Goal: Transaction & Acquisition: Purchase product/service

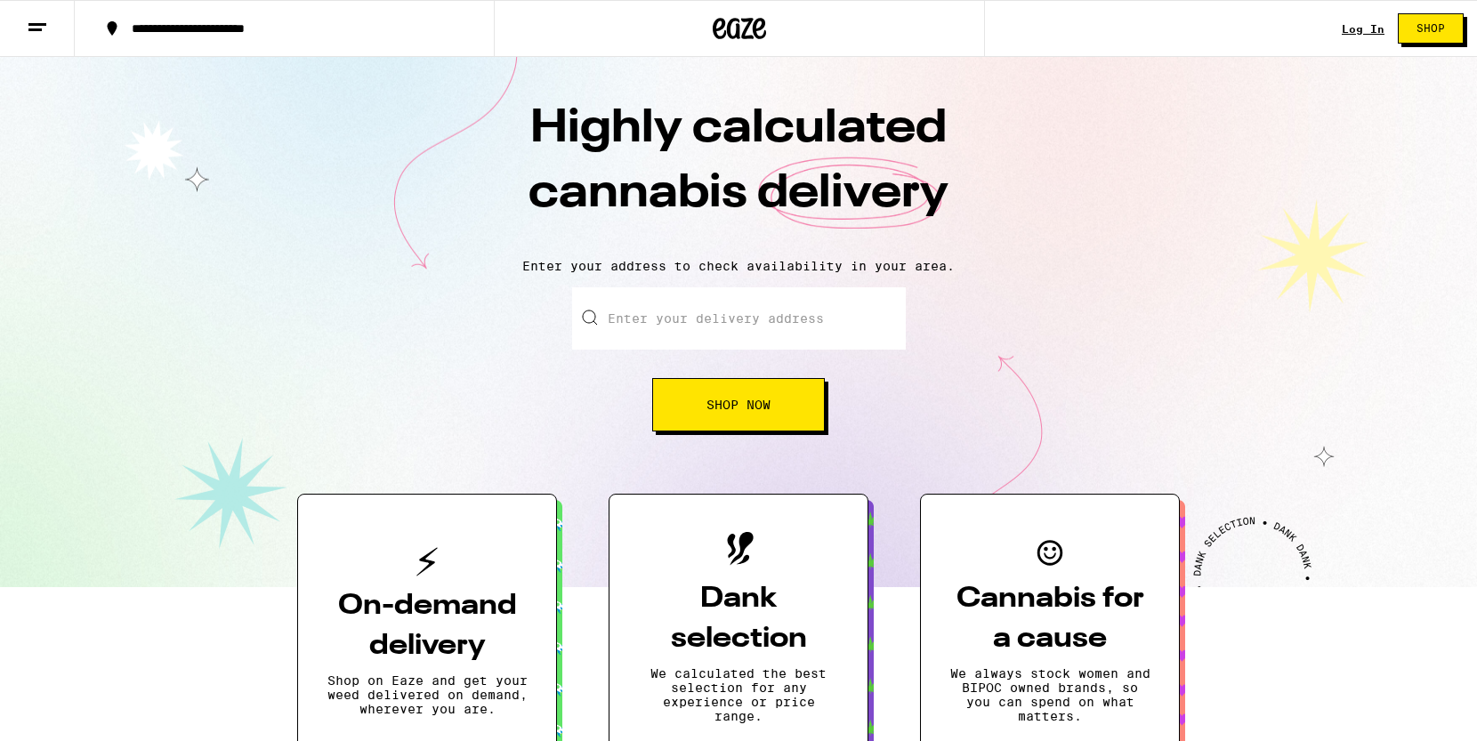
click at [1359, 28] on link "Log In" at bounding box center [1363, 29] width 43 height 12
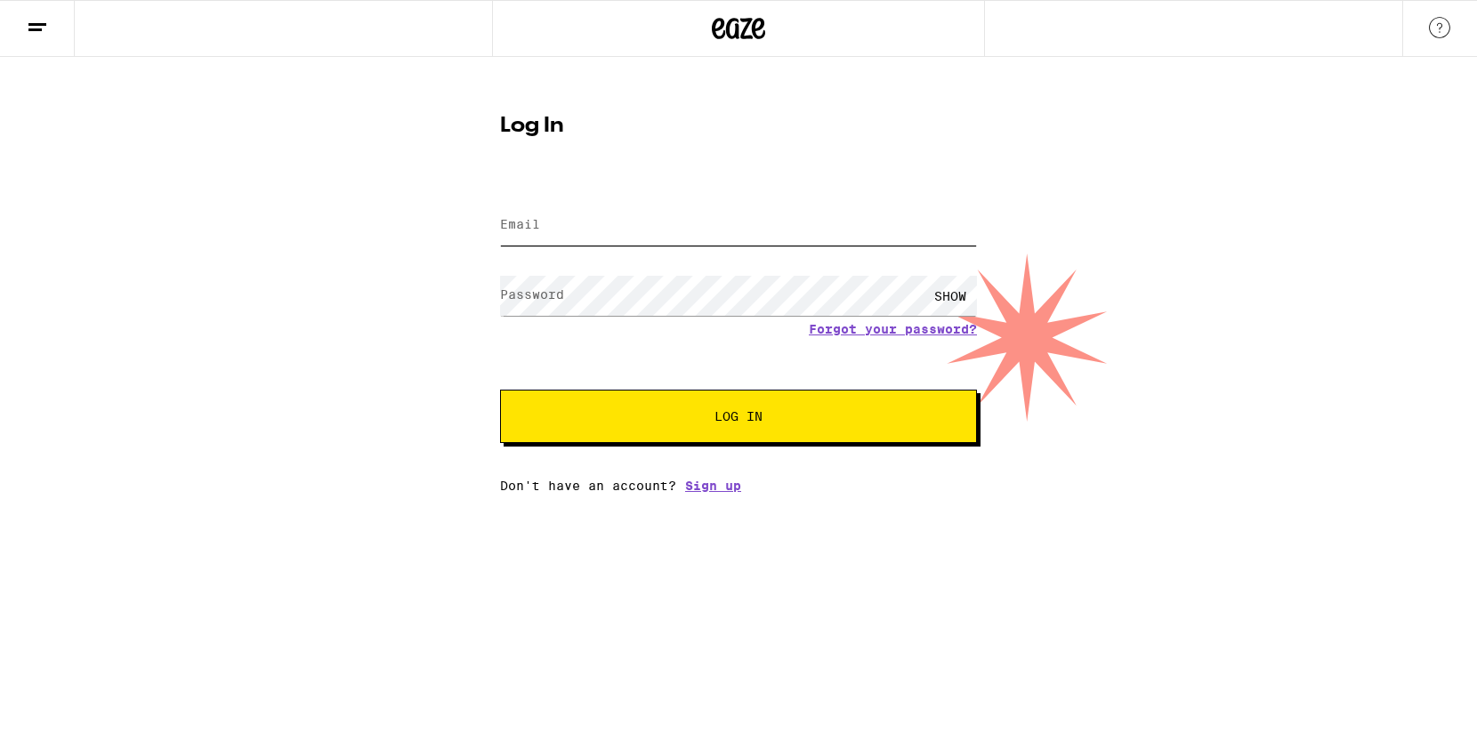
click at [664, 216] on input "Email" at bounding box center [738, 226] width 477 height 40
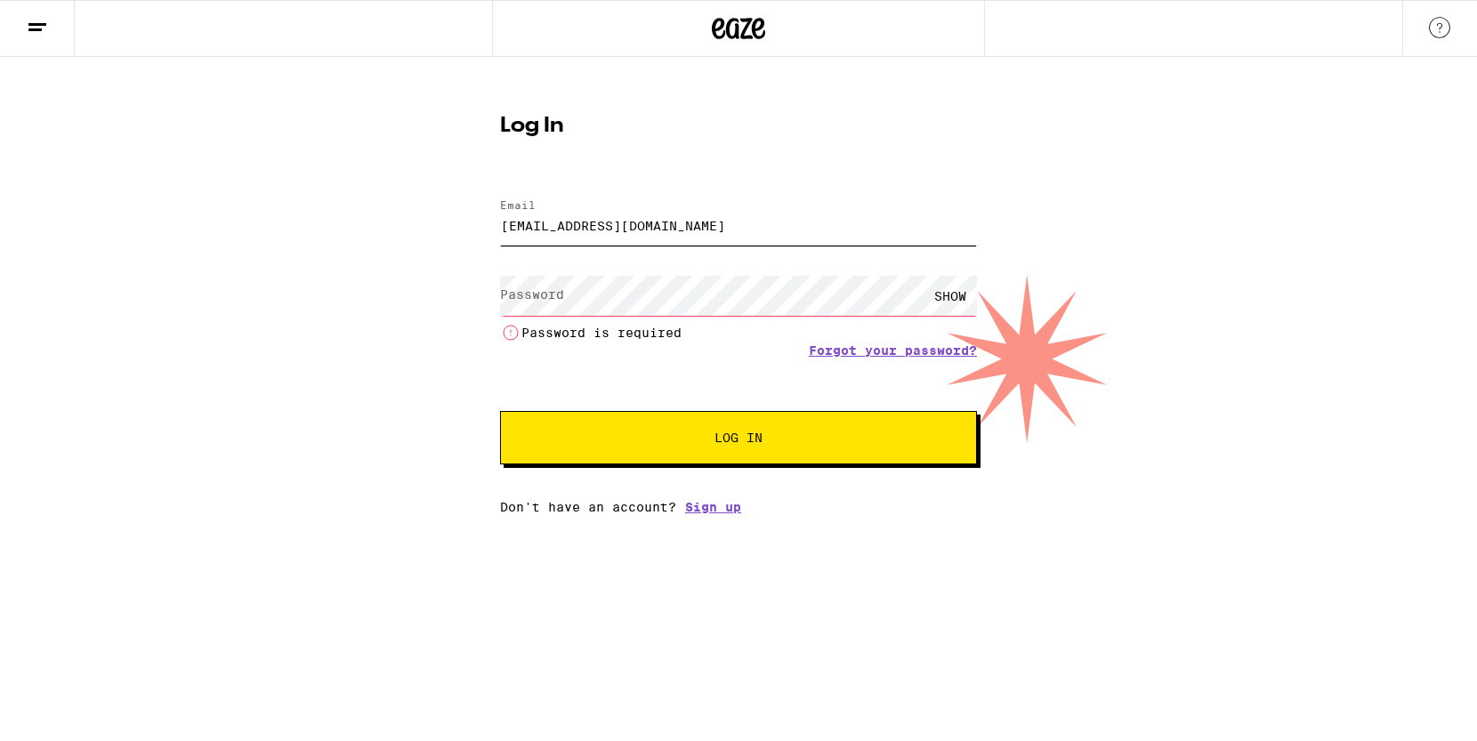
click at [597, 242] on input "[EMAIL_ADDRESS][DOMAIN_NAME]" at bounding box center [738, 226] width 477 height 40
click at [579, 234] on input "[EMAIL_ADDRESS][DOMAIN_NAME]" at bounding box center [738, 226] width 477 height 40
click at [578, 234] on input "[EMAIL_ADDRESS][DOMAIN_NAME]" at bounding box center [738, 226] width 477 height 40
type input "[EMAIL_ADDRESS][DOMAIN_NAME]"
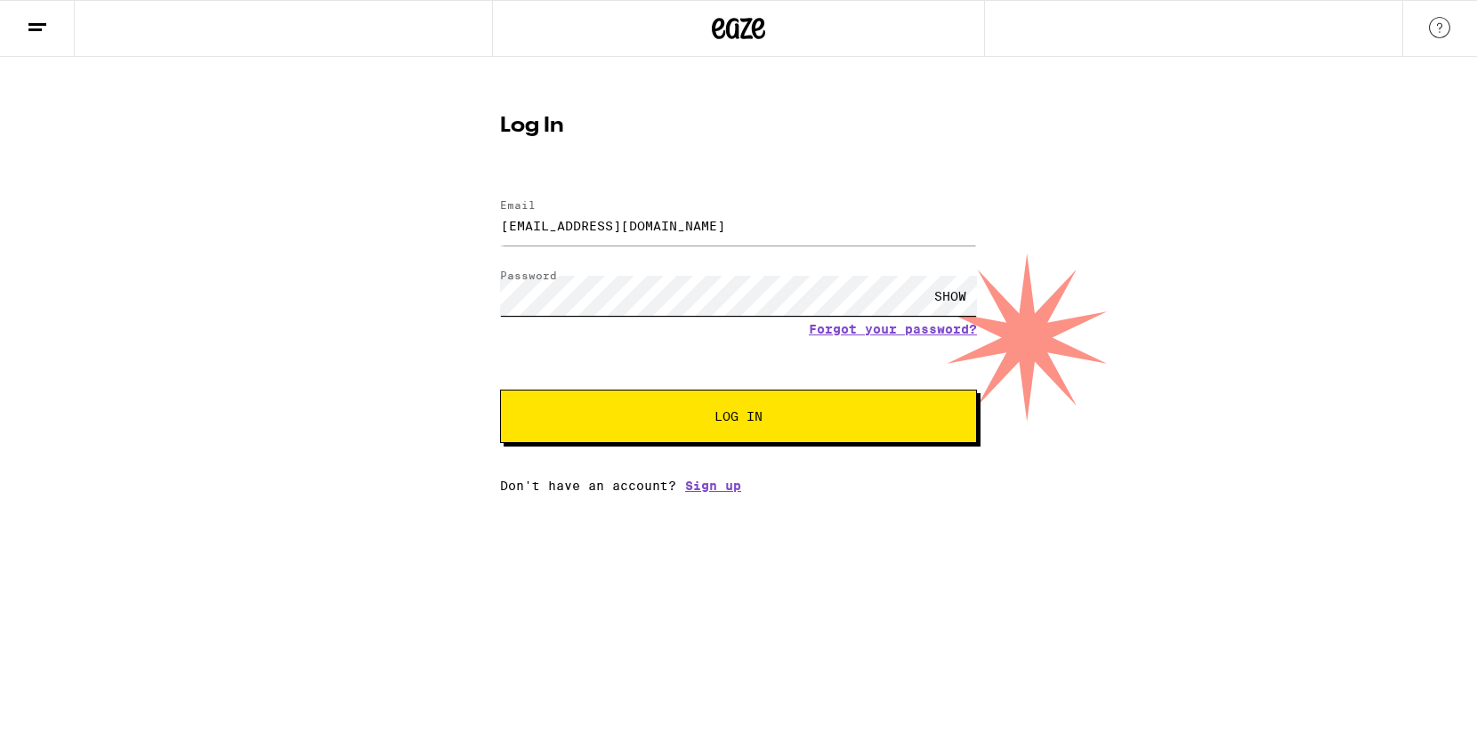
click at [500, 390] on button "Log In" at bounding box center [738, 416] width 477 height 53
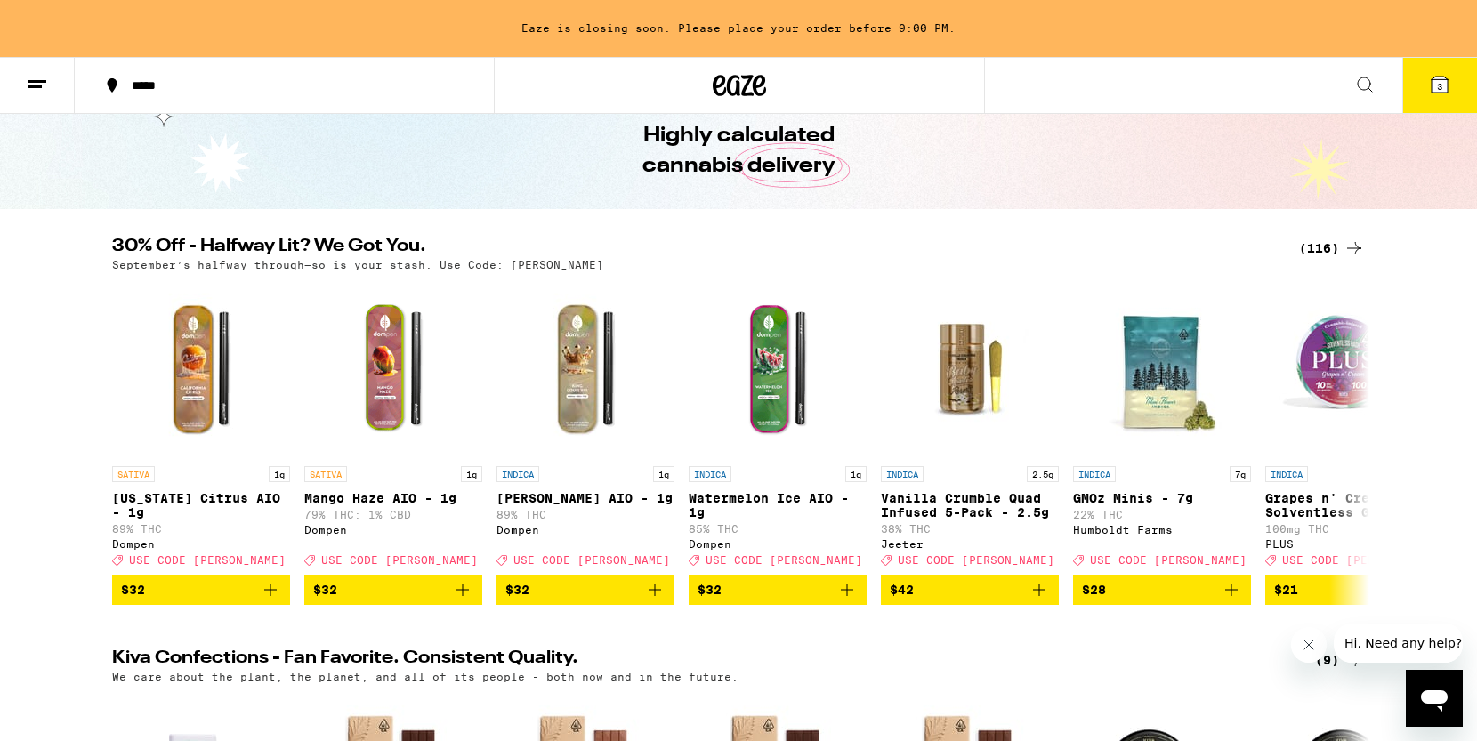
scroll to position [78, 0]
click at [1364, 452] on icon at bounding box center [1354, 441] width 21 height 21
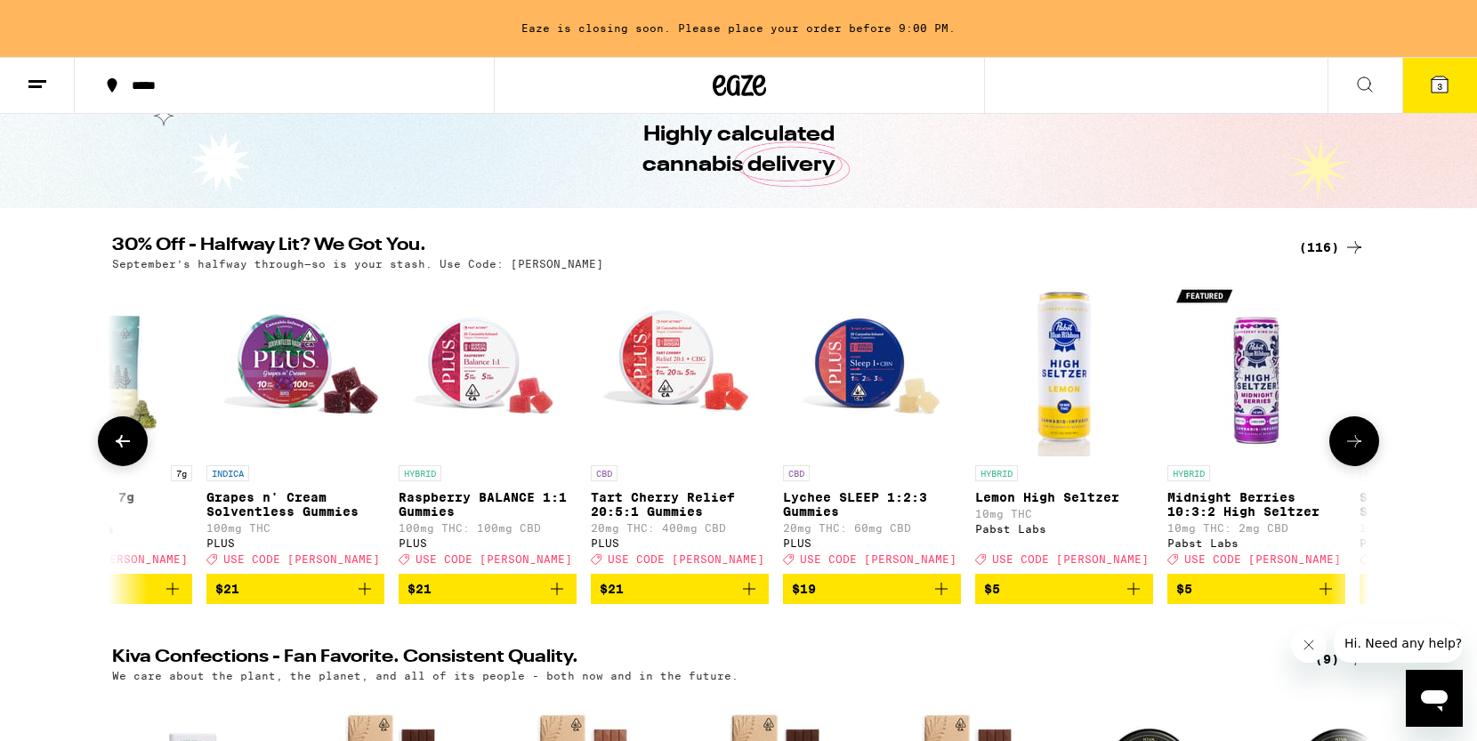
click at [1364, 452] on icon at bounding box center [1354, 441] width 21 height 21
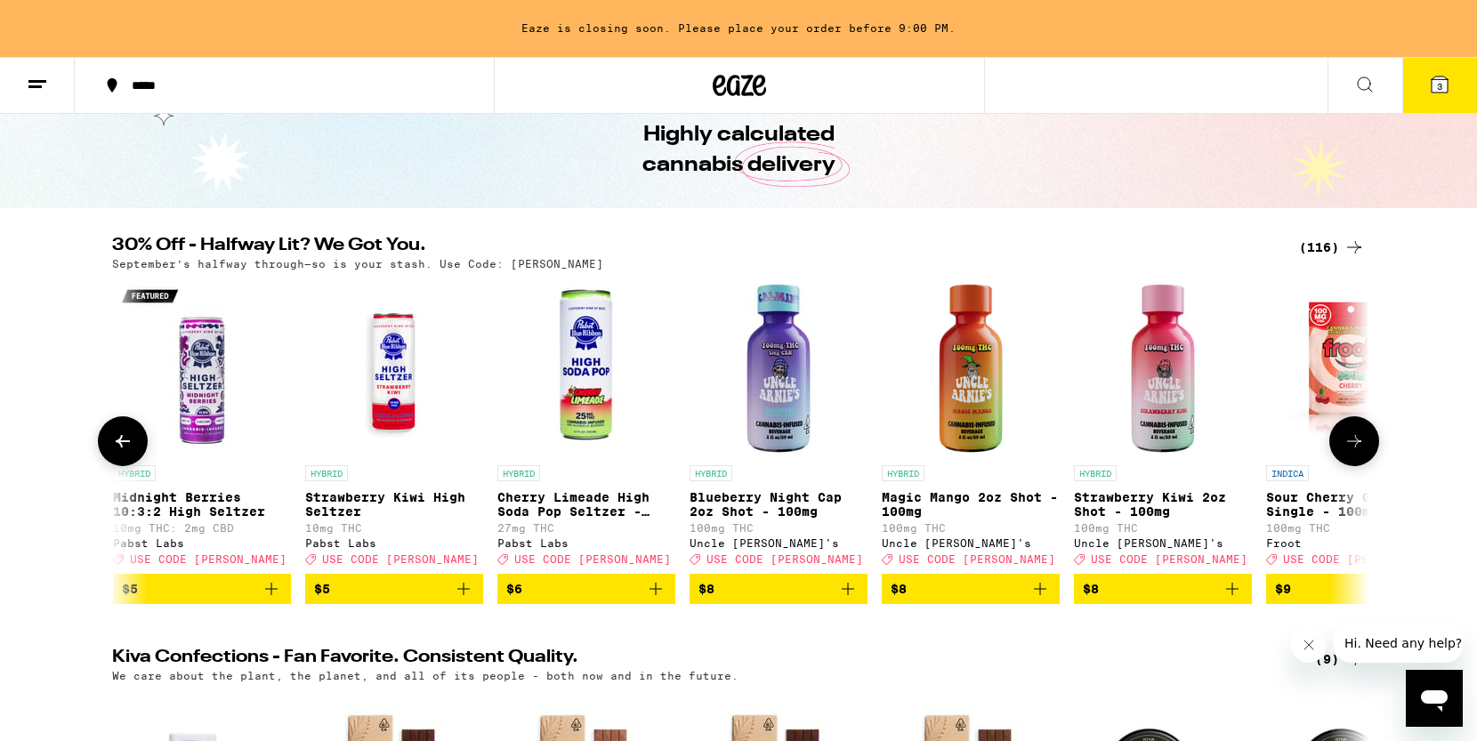
scroll to position [0, 2118]
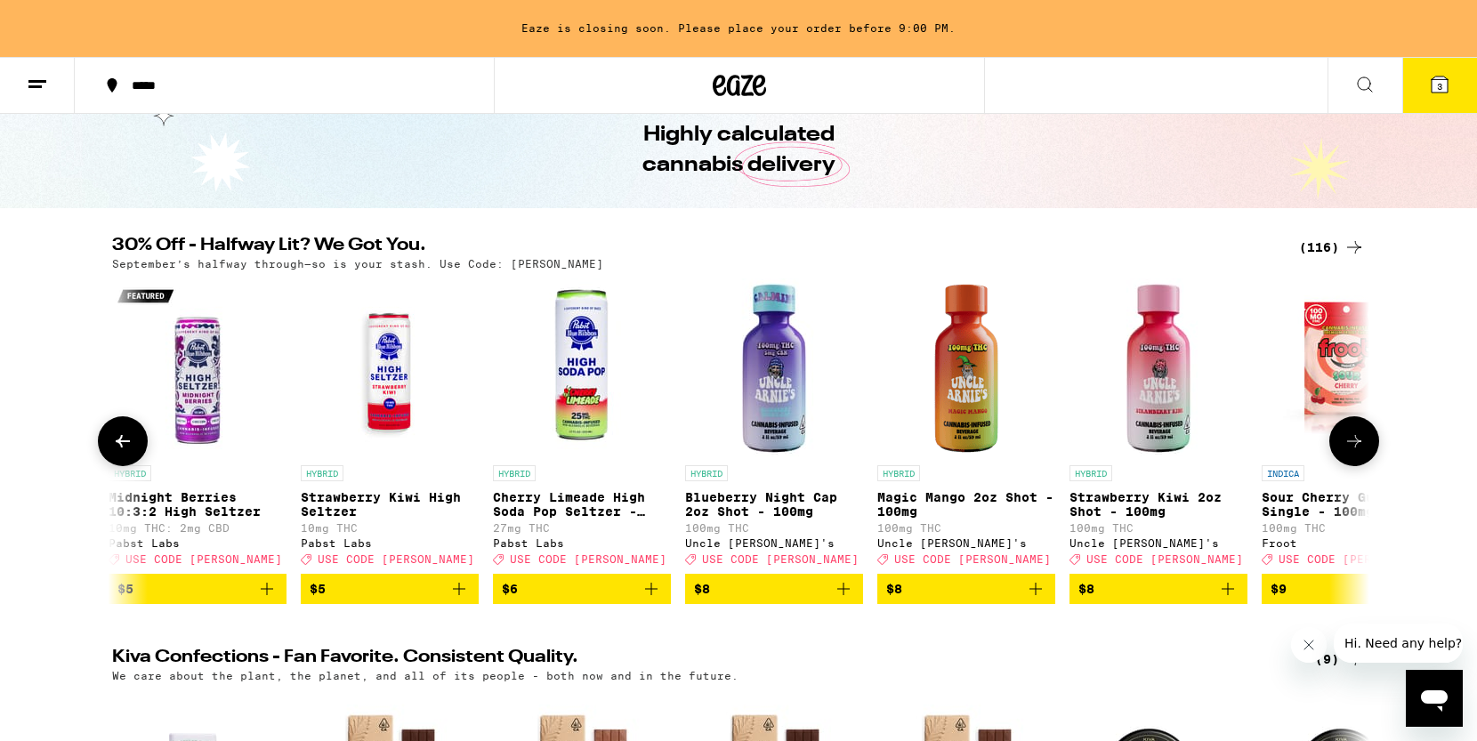
click at [1366, 457] on button at bounding box center [1355, 442] width 50 height 50
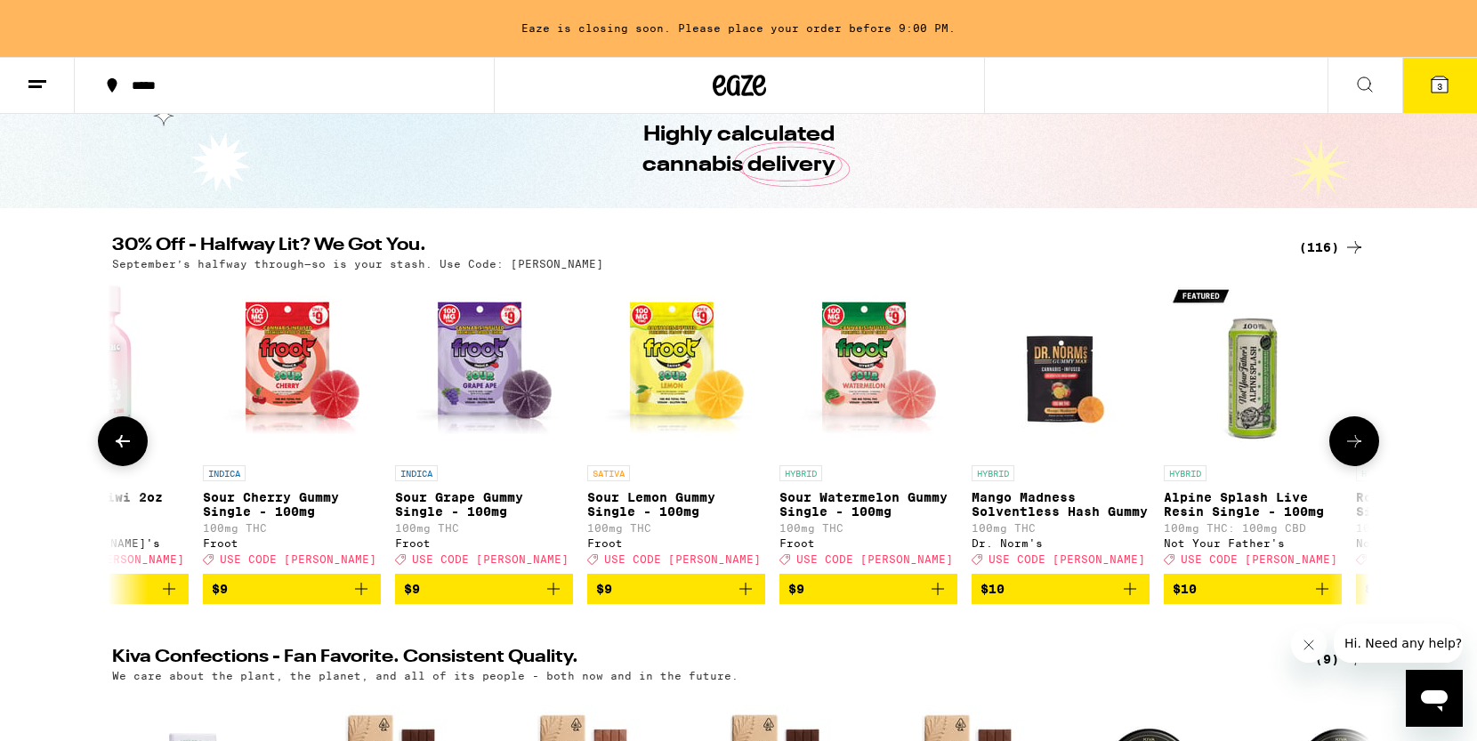
click at [1366, 457] on button at bounding box center [1355, 442] width 50 height 50
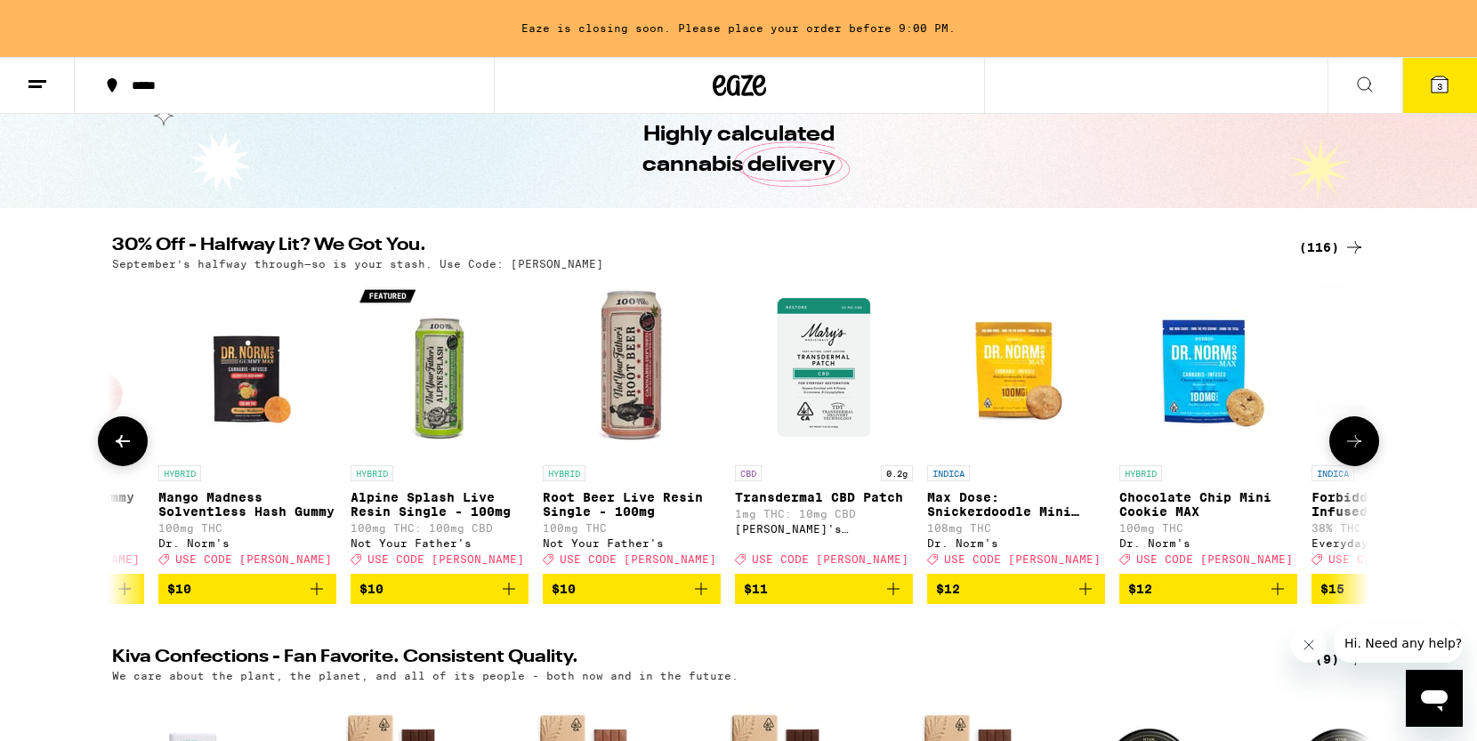
scroll to position [0, 4237]
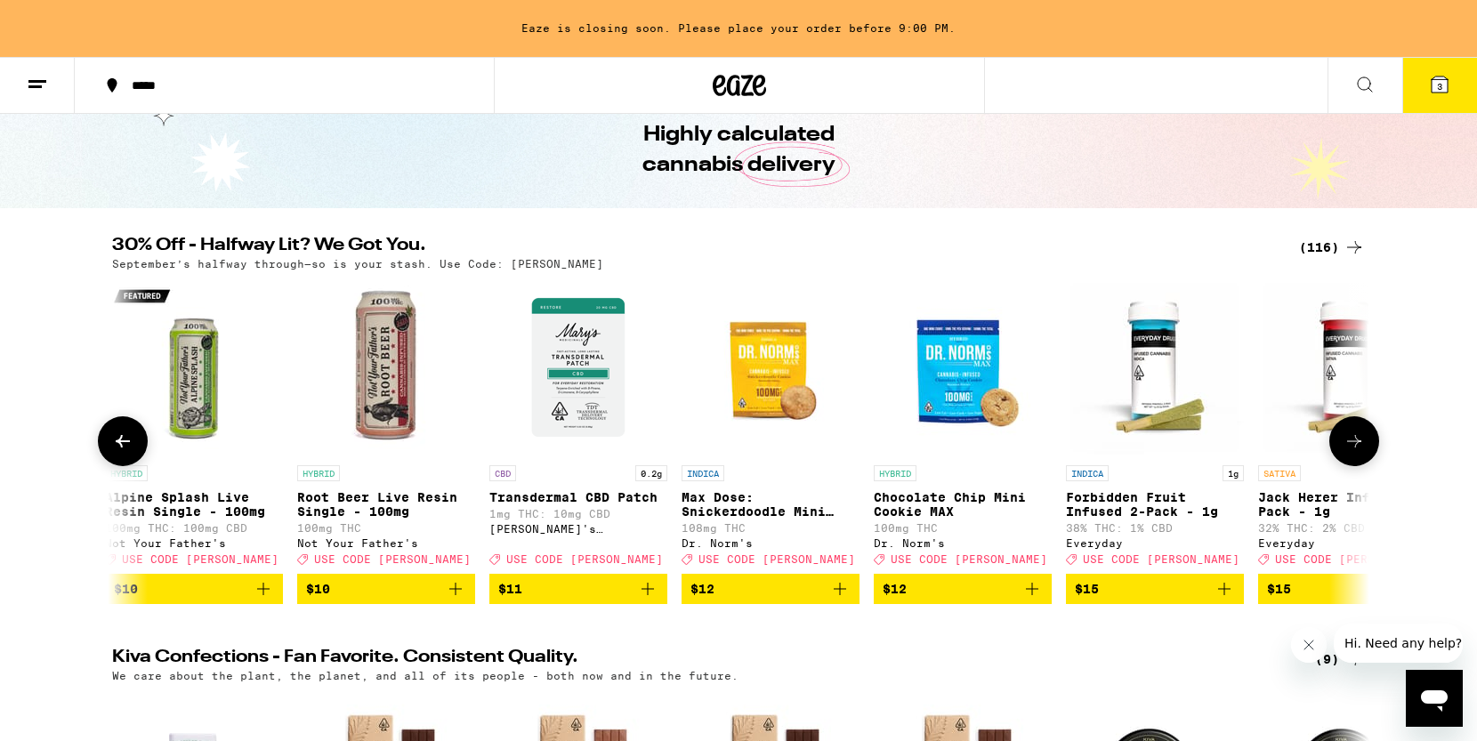
click at [1366, 457] on button at bounding box center [1355, 442] width 50 height 50
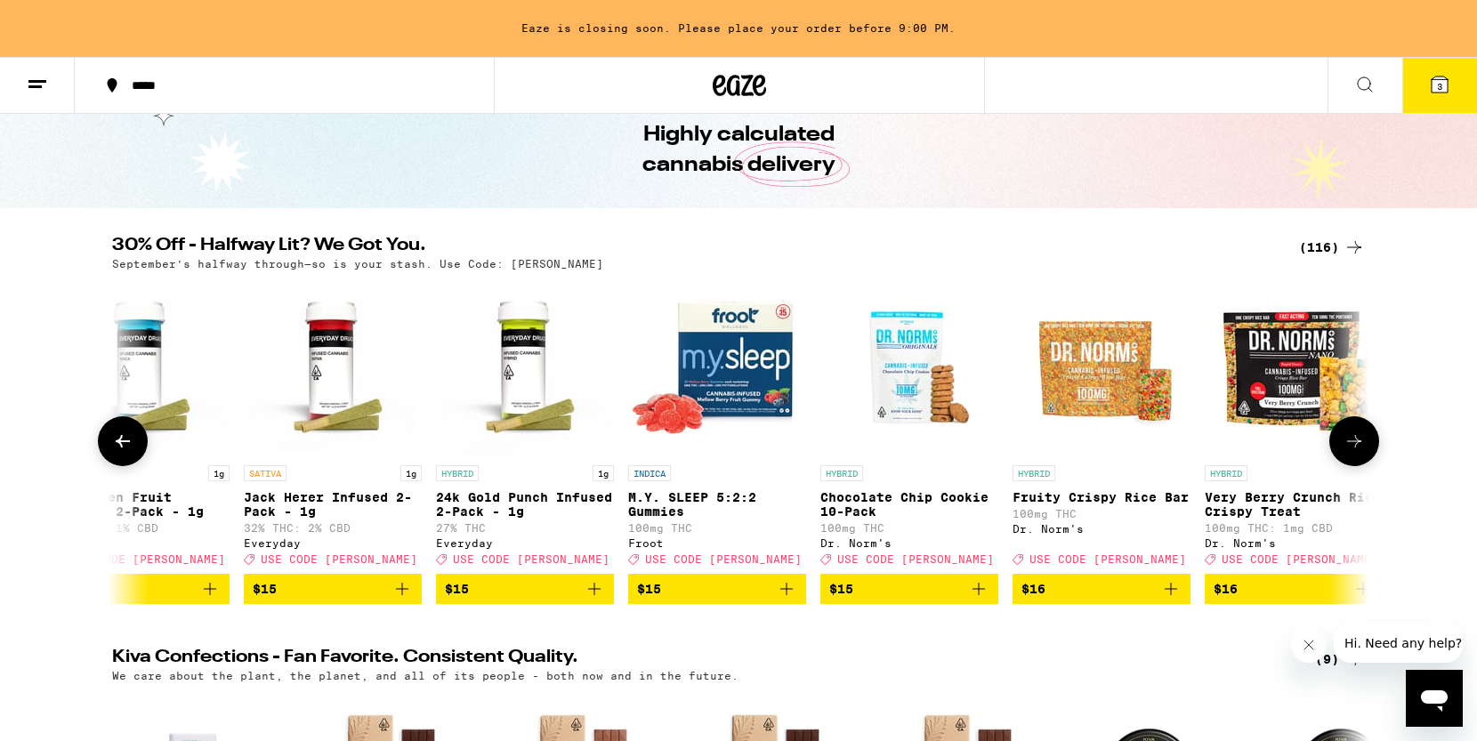
scroll to position [0, 5296]
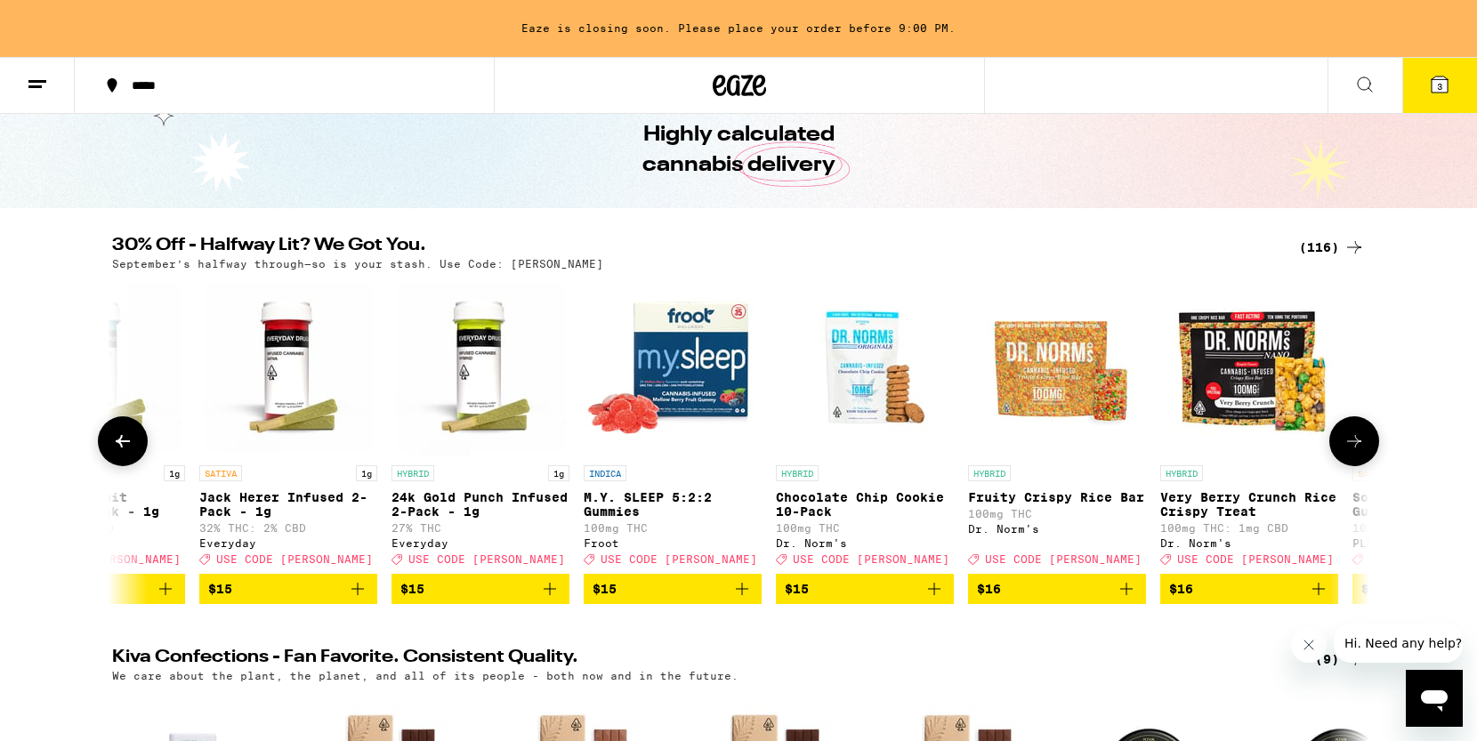
click at [1366, 457] on button at bounding box center [1355, 442] width 50 height 50
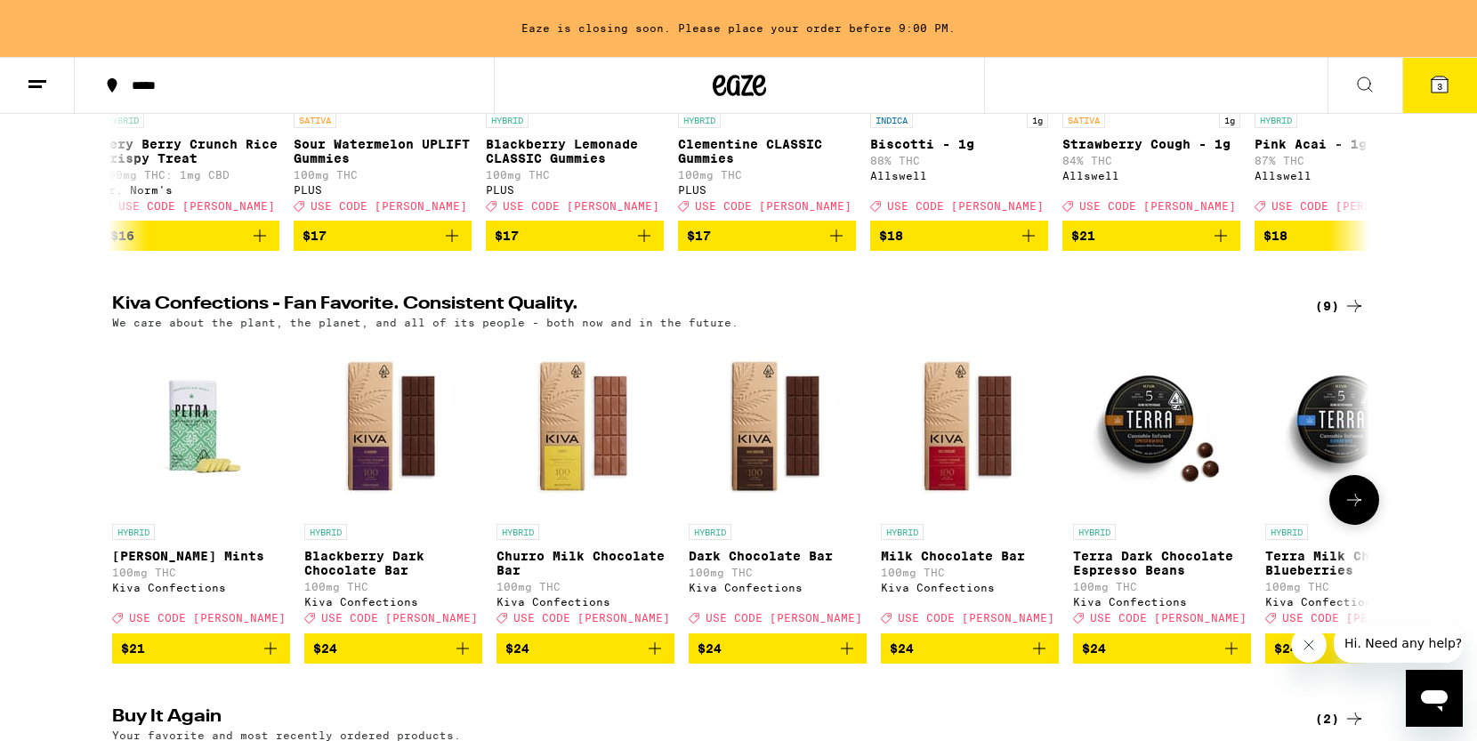
scroll to position [0, 0]
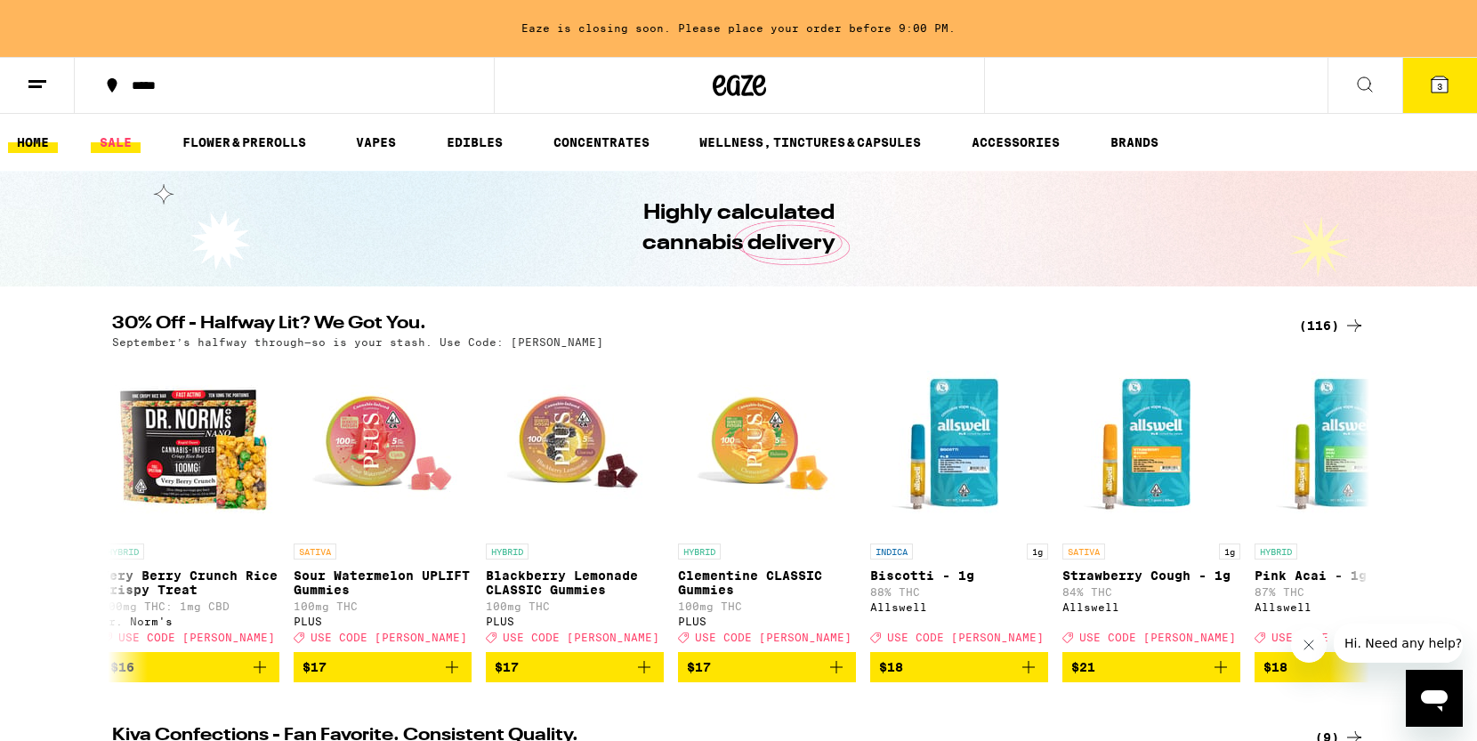
click at [130, 135] on link "SALE" at bounding box center [116, 142] width 50 height 21
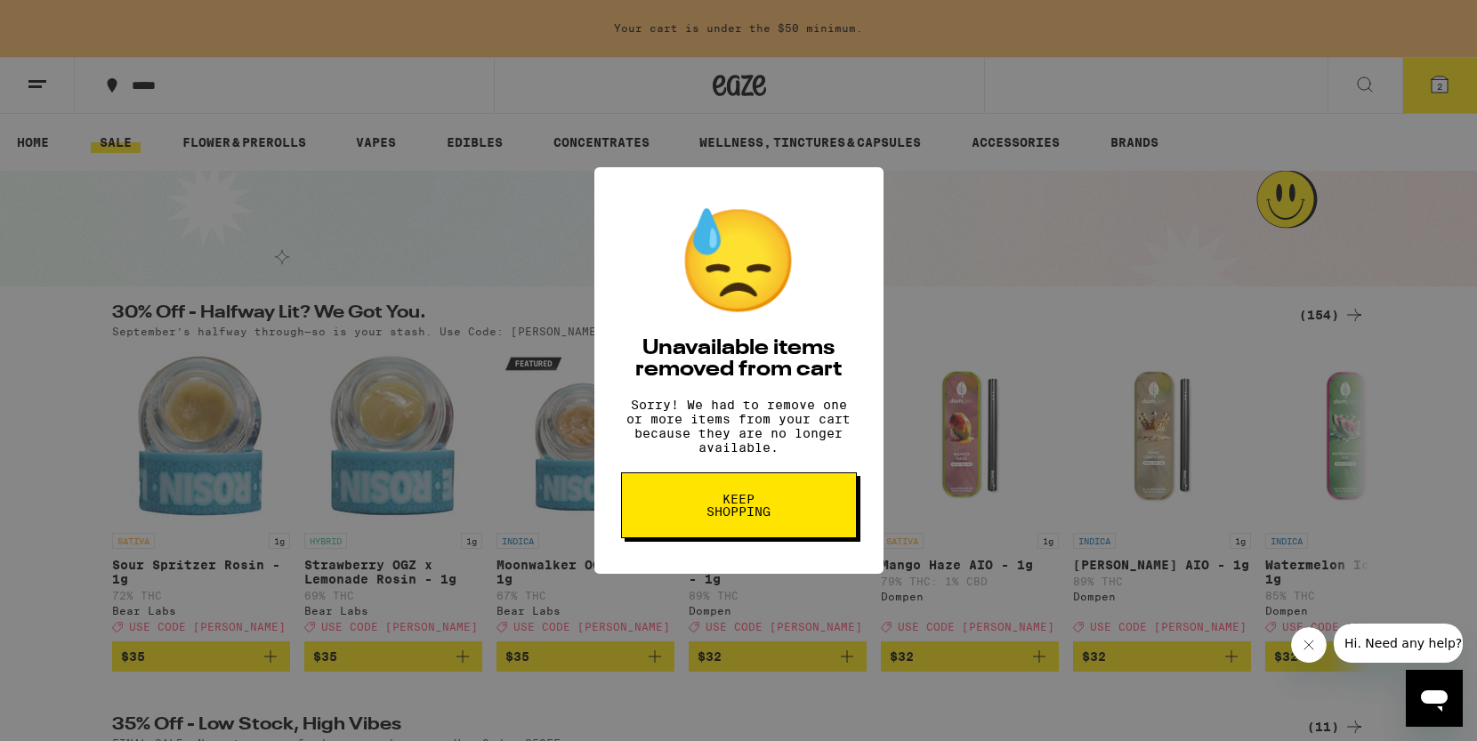
click at [713, 497] on button "Keep Shopping" at bounding box center [739, 506] width 236 height 66
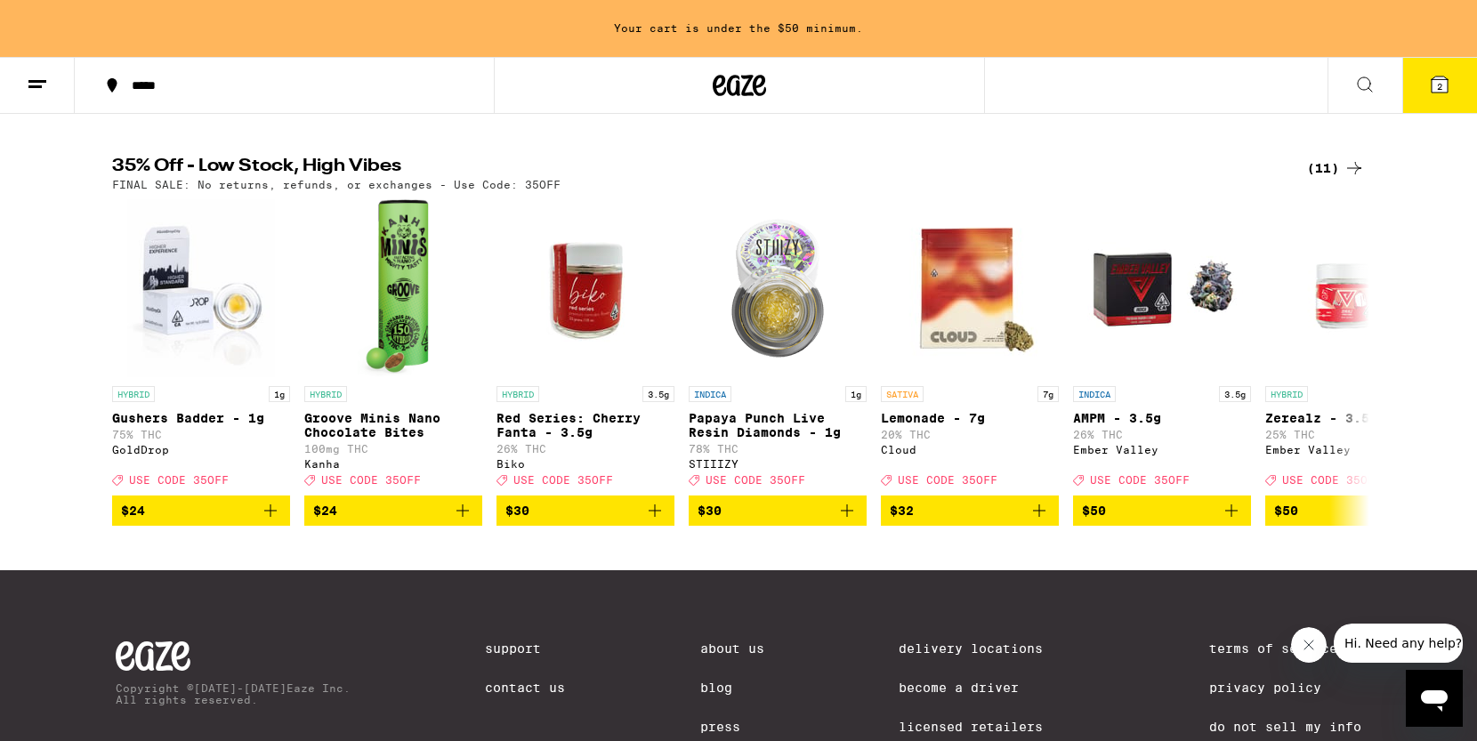
scroll to position [556, 0]
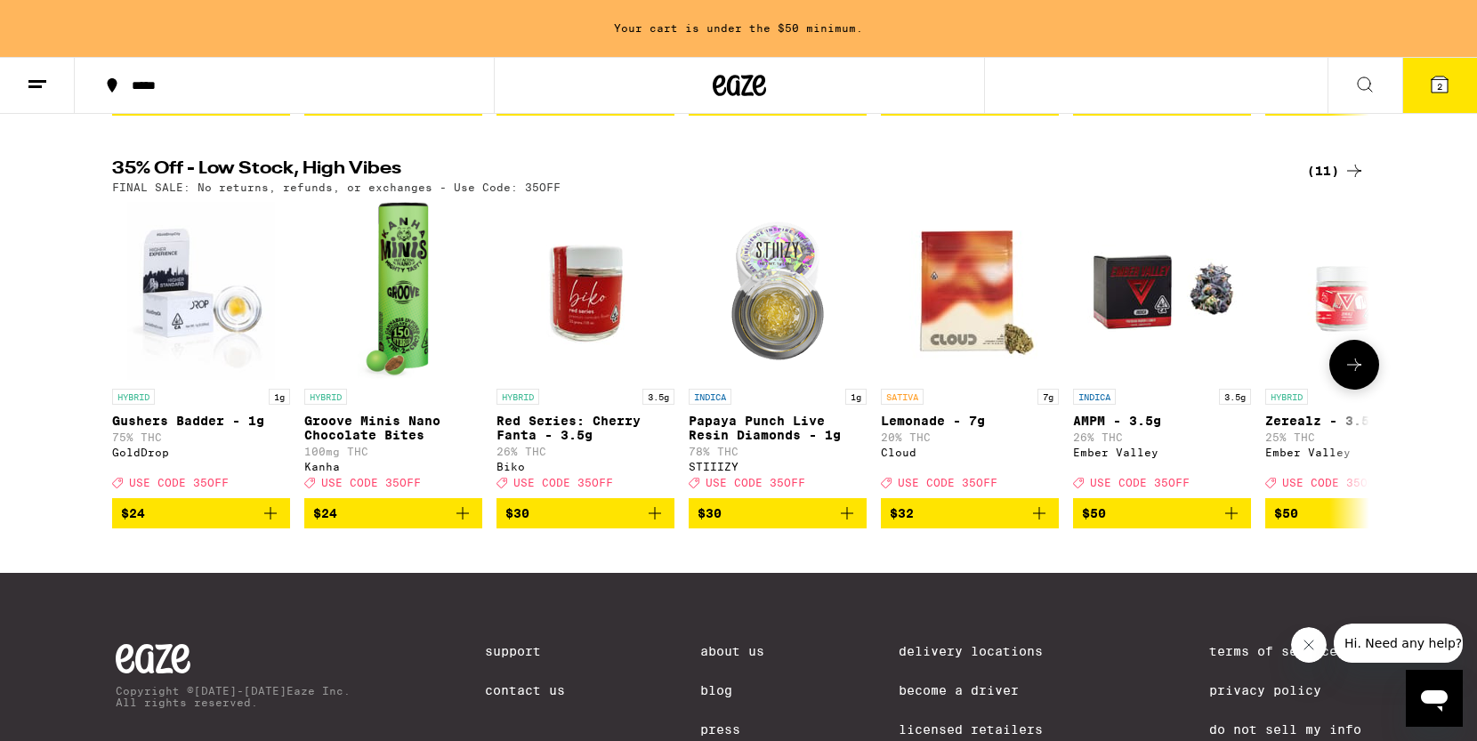
click at [1034, 524] on icon "Add to bag" at bounding box center [1039, 513] width 21 height 21
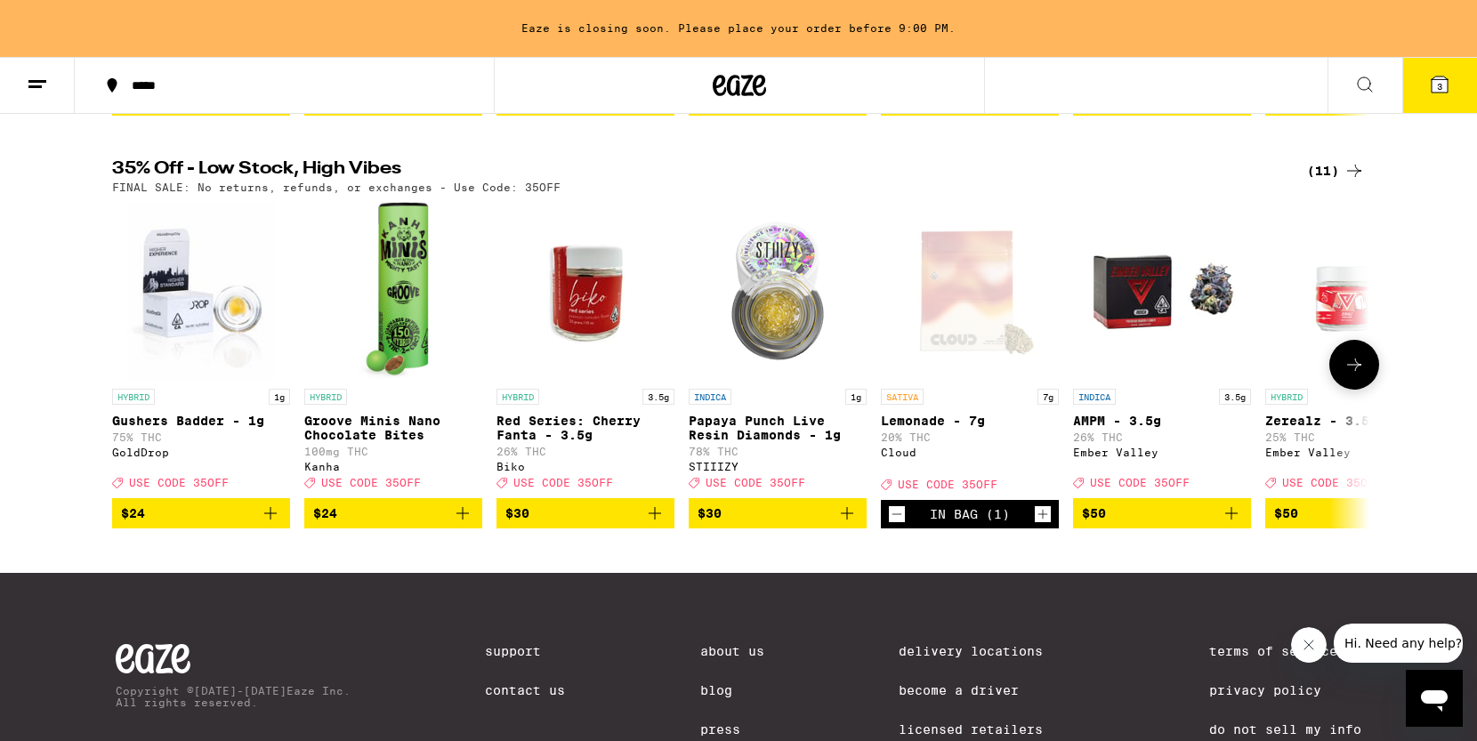
click at [1356, 371] on icon at bounding box center [1355, 365] width 14 height 12
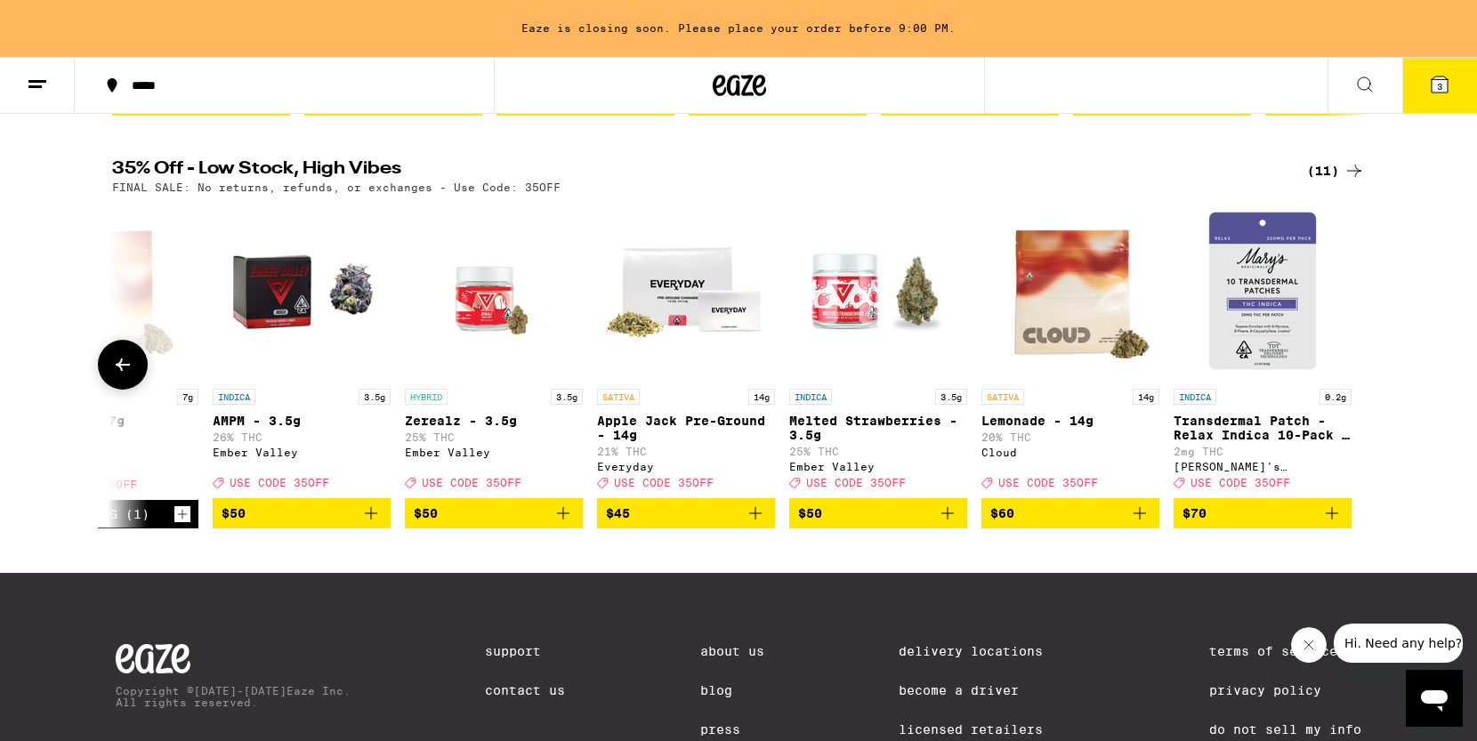
scroll to position [0, 862]
click at [1071, 524] on span "$60" at bounding box center [1070, 513] width 160 height 21
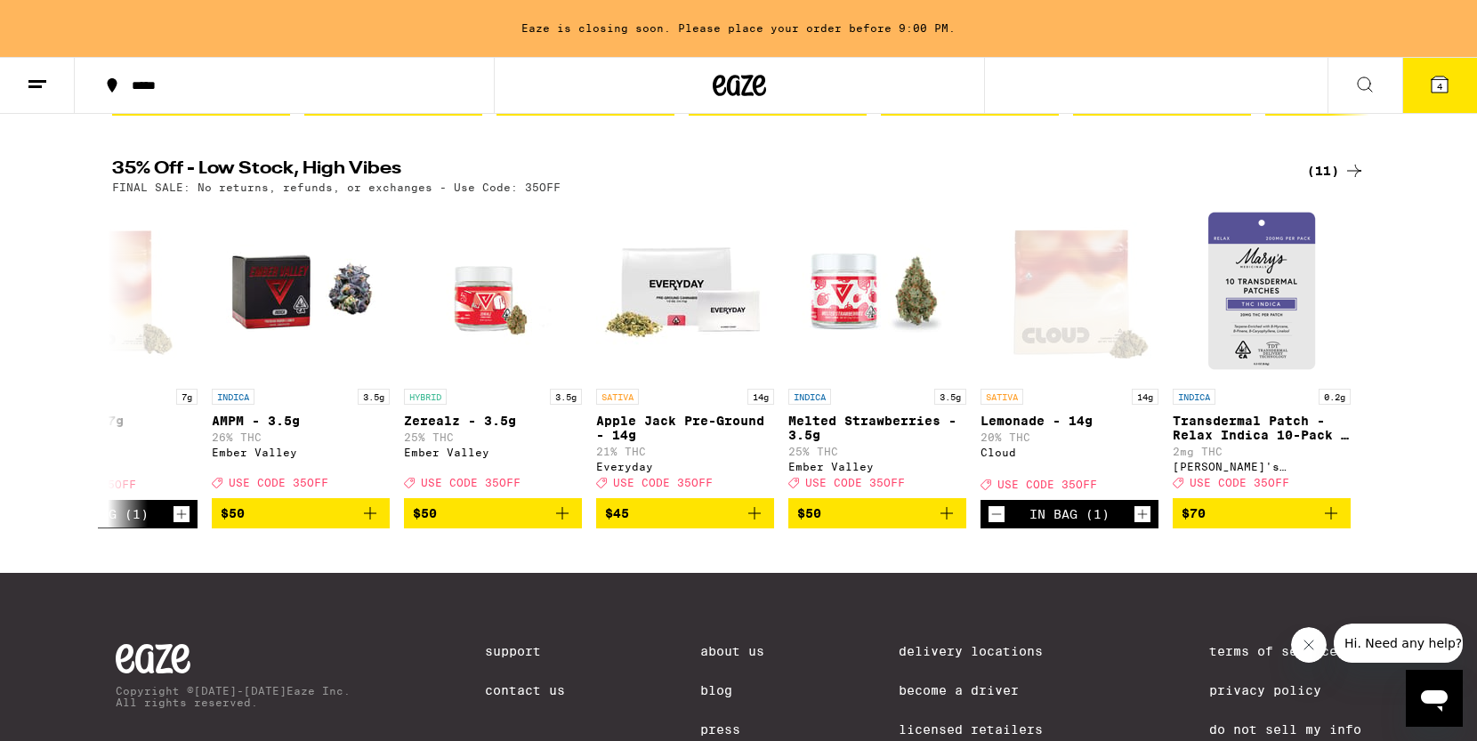
click at [1359, 182] on icon at bounding box center [1354, 170] width 21 height 21
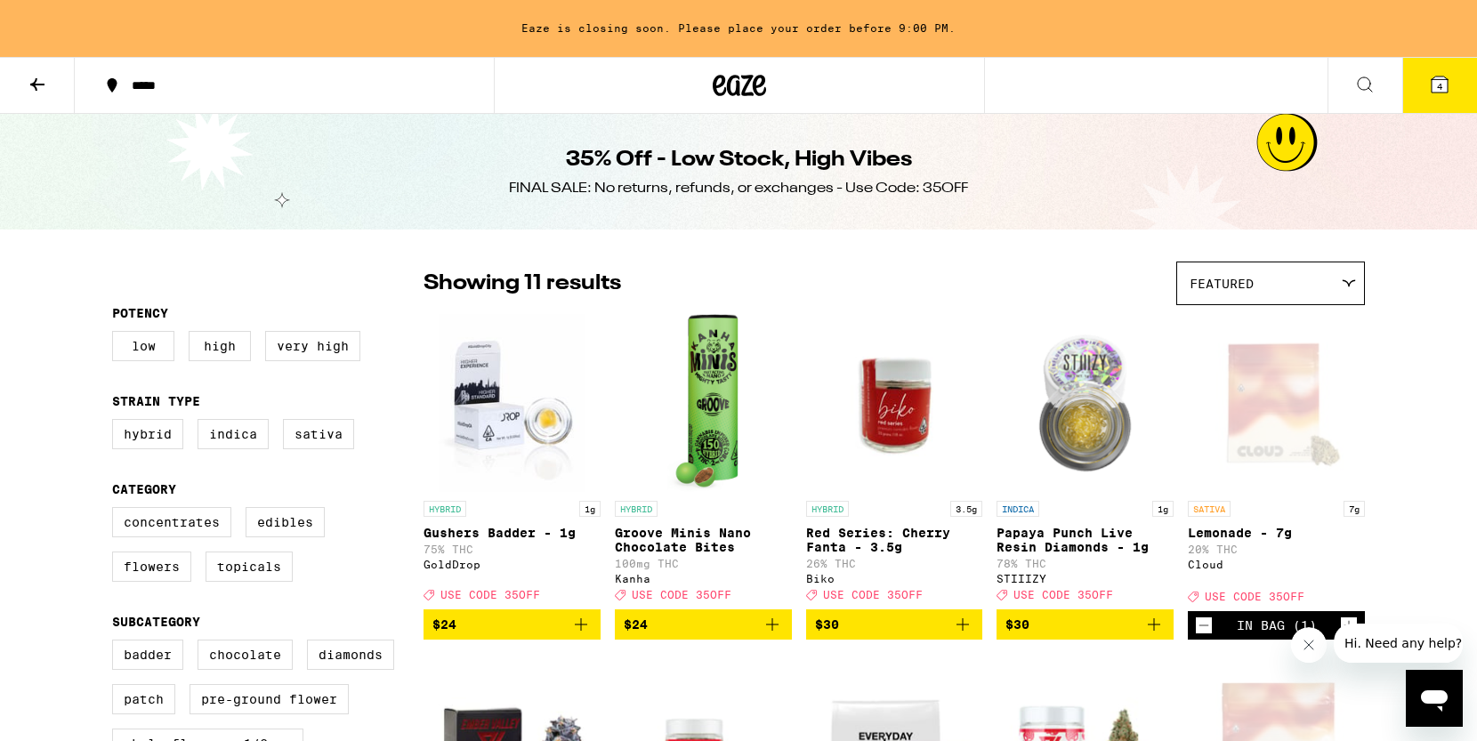
click at [48, 73] on button at bounding box center [37, 86] width 75 height 56
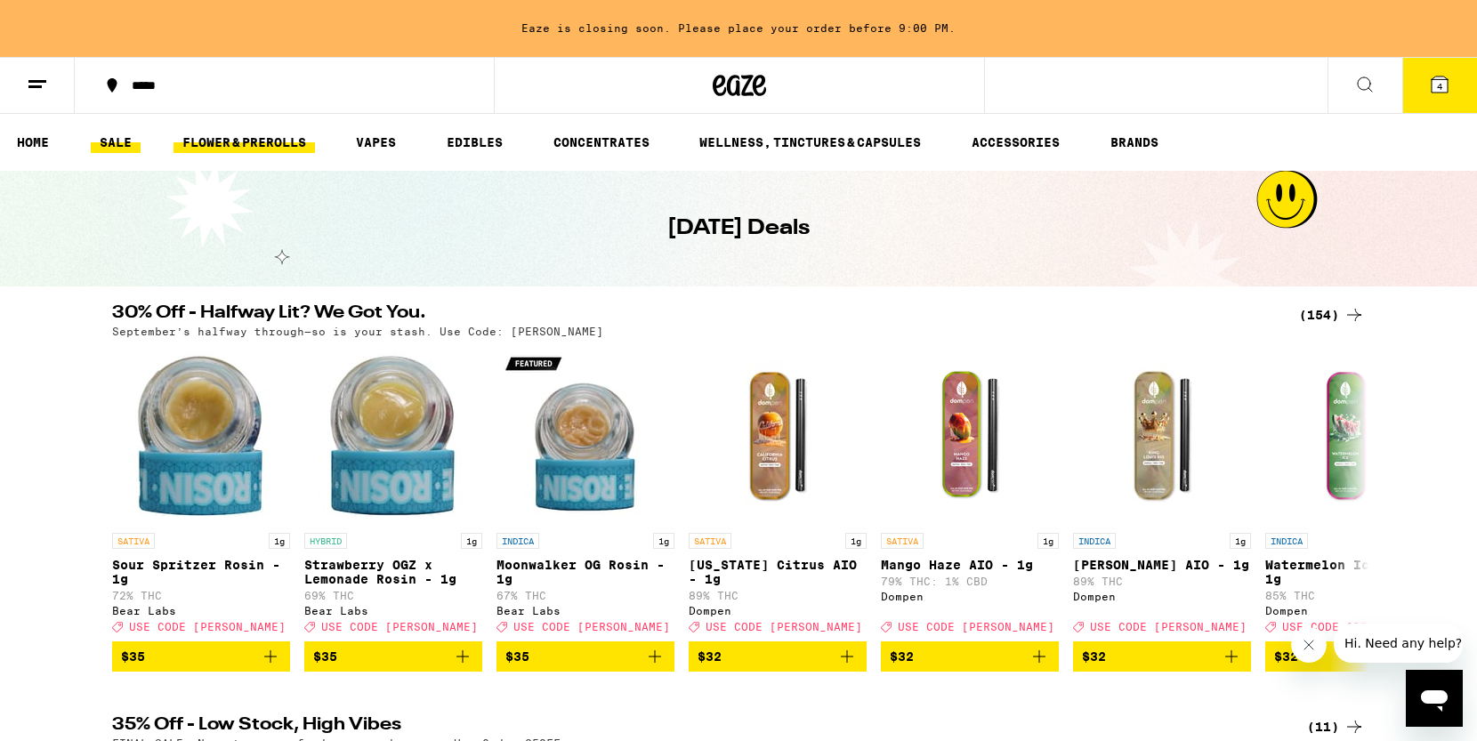
click at [264, 140] on link "FLOWER & PREROLLS" at bounding box center [245, 142] width 142 height 21
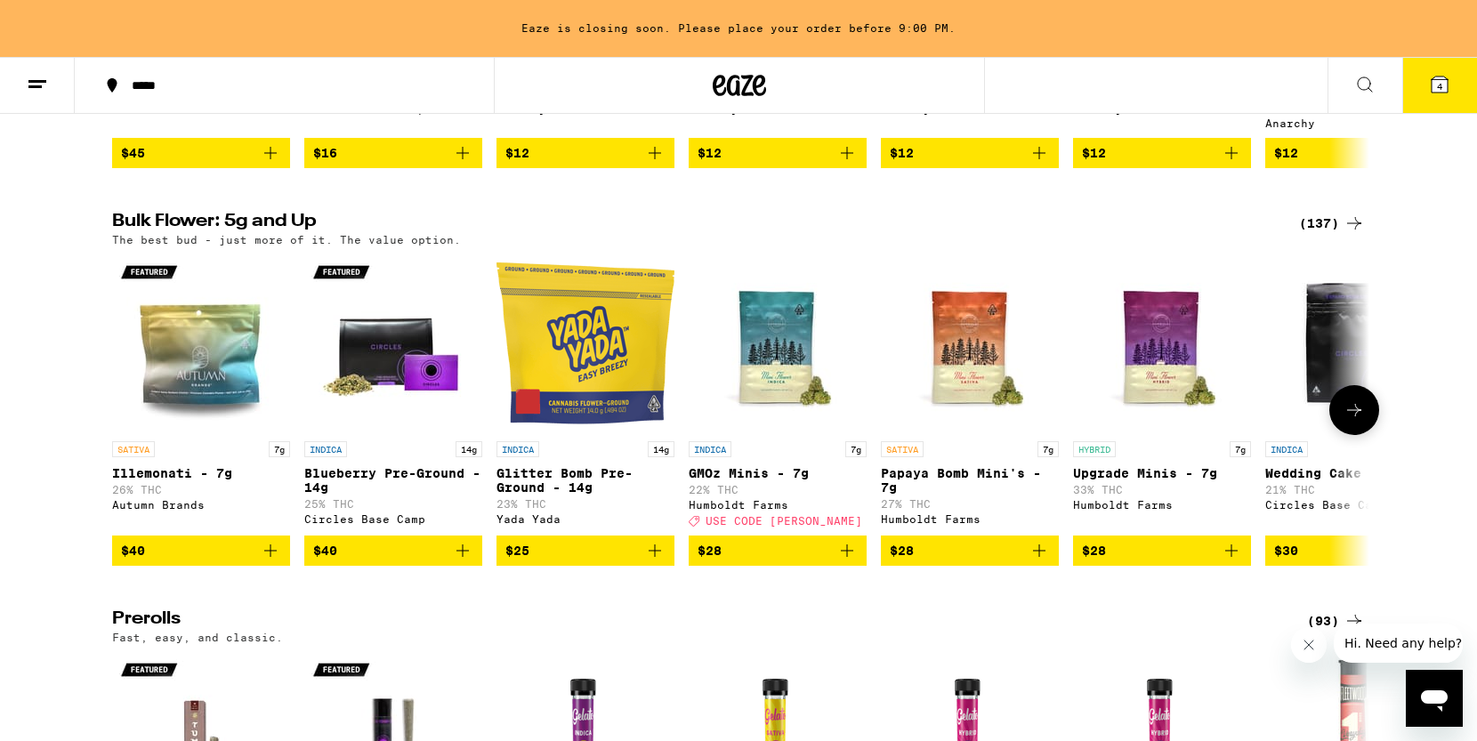
scroll to position [469, 0]
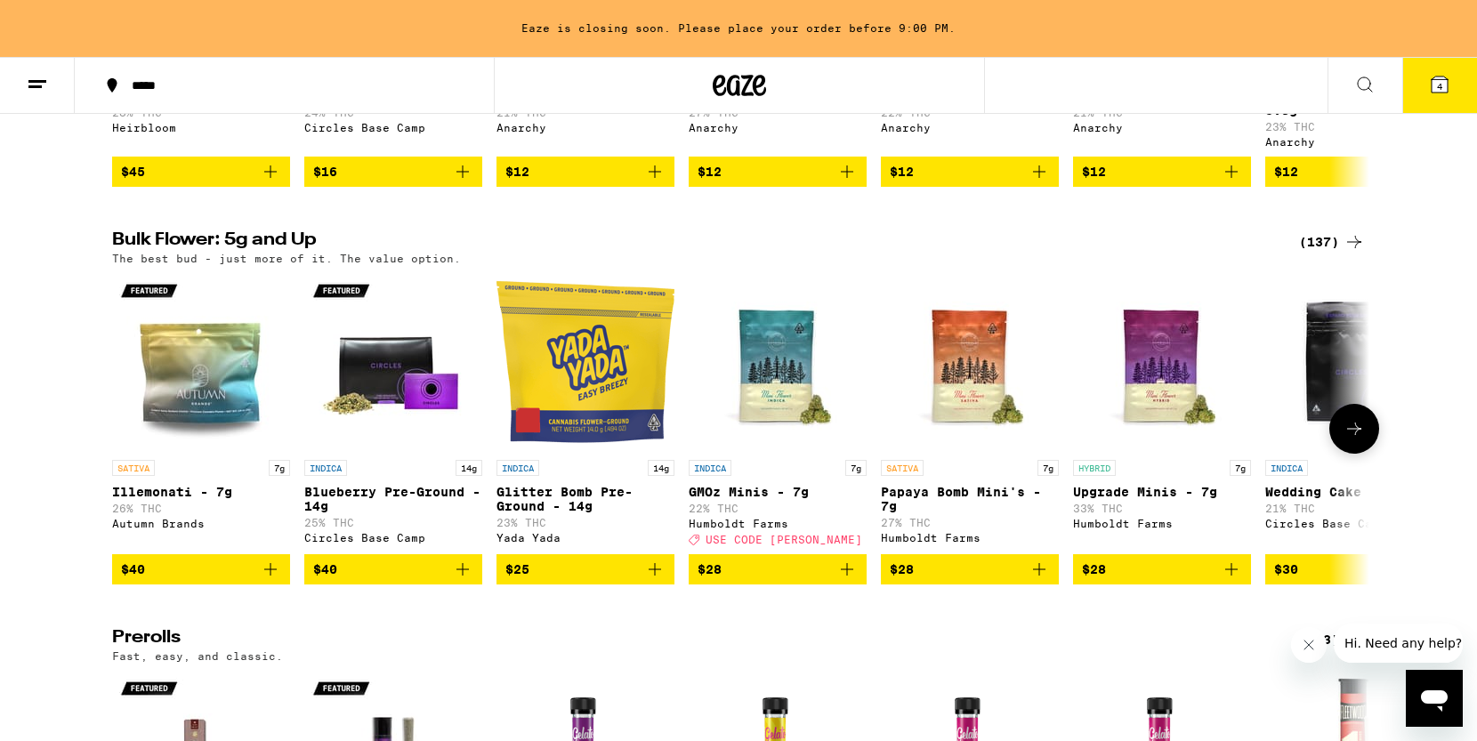
click at [837, 580] on icon "Add to bag" at bounding box center [847, 569] width 21 height 21
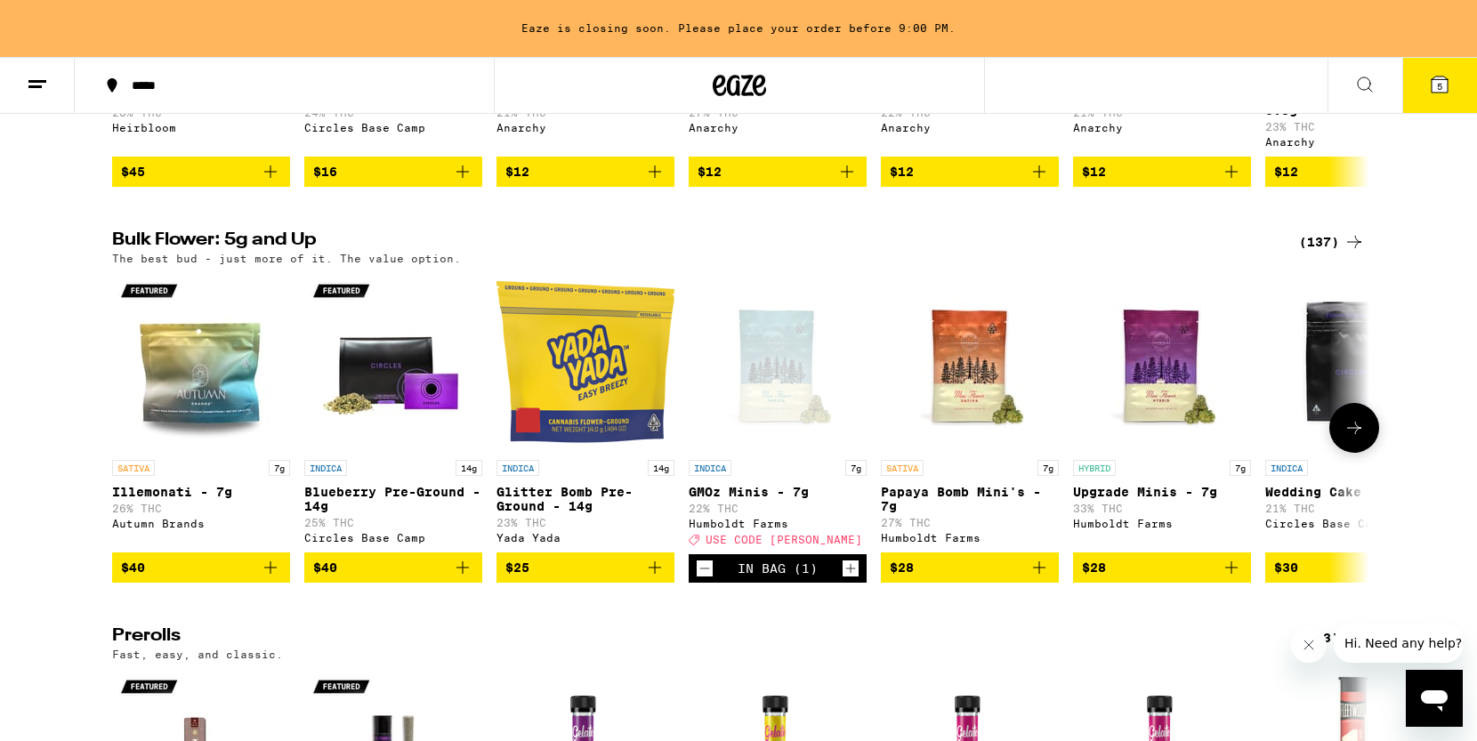
click at [1349, 439] on icon at bounding box center [1354, 427] width 21 height 21
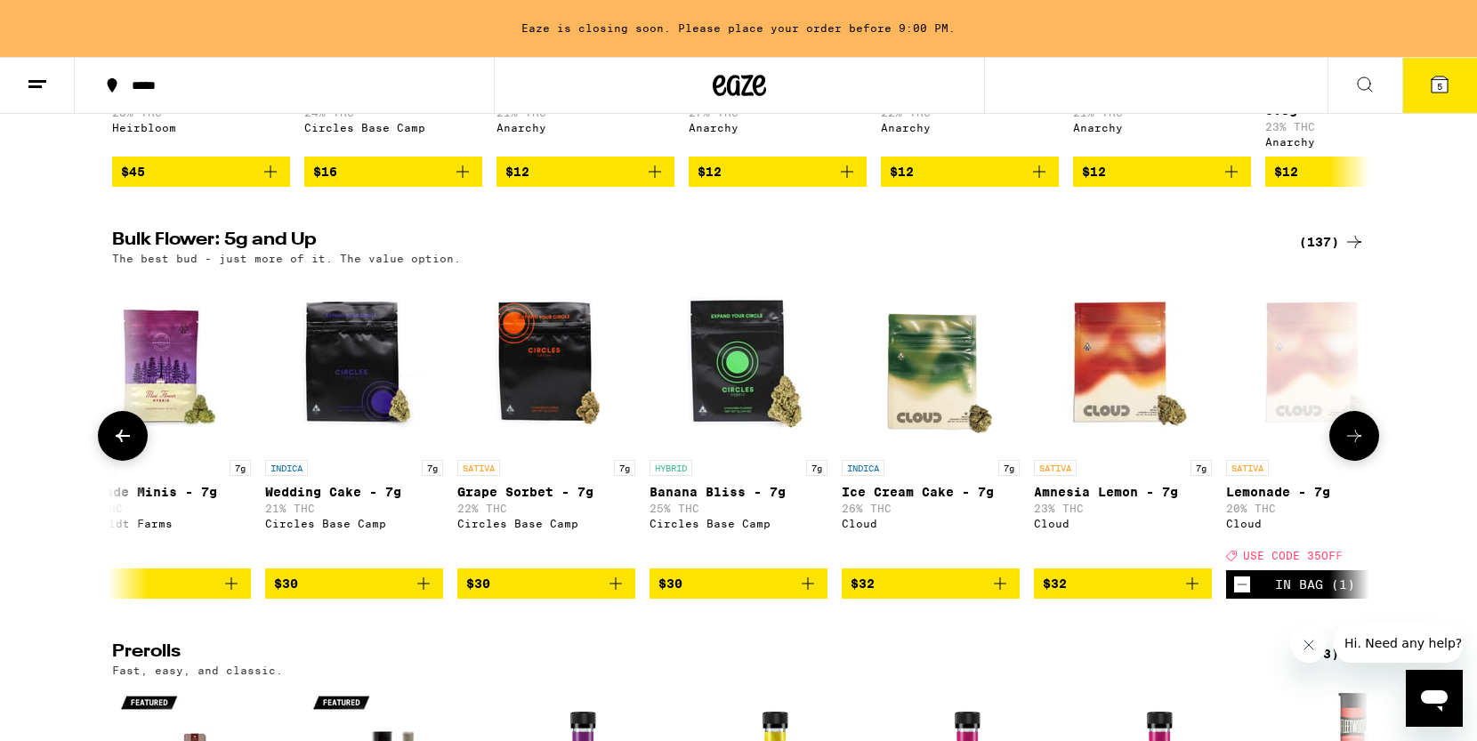
scroll to position [0, 1059]
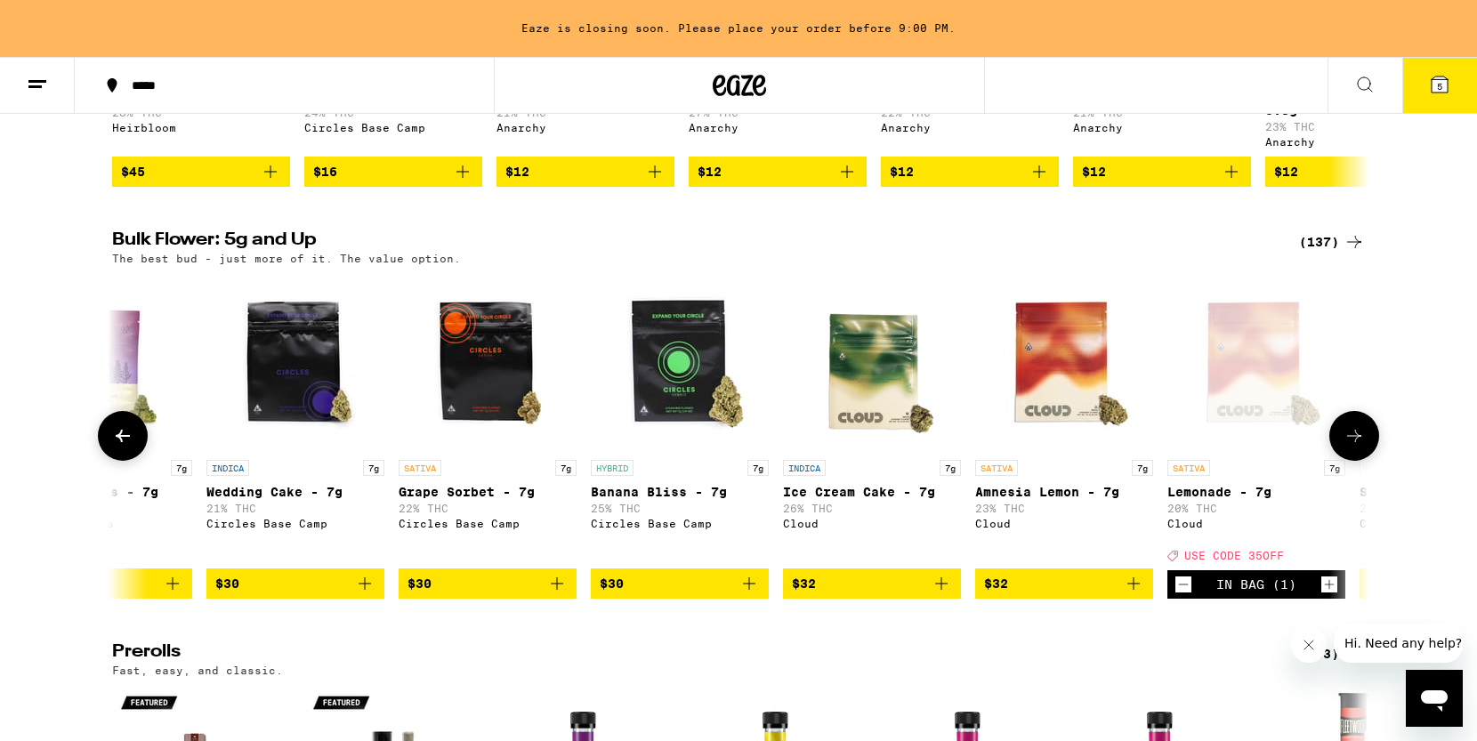
click at [1353, 447] on icon at bounding box center [1354, 435] width 21 height 21
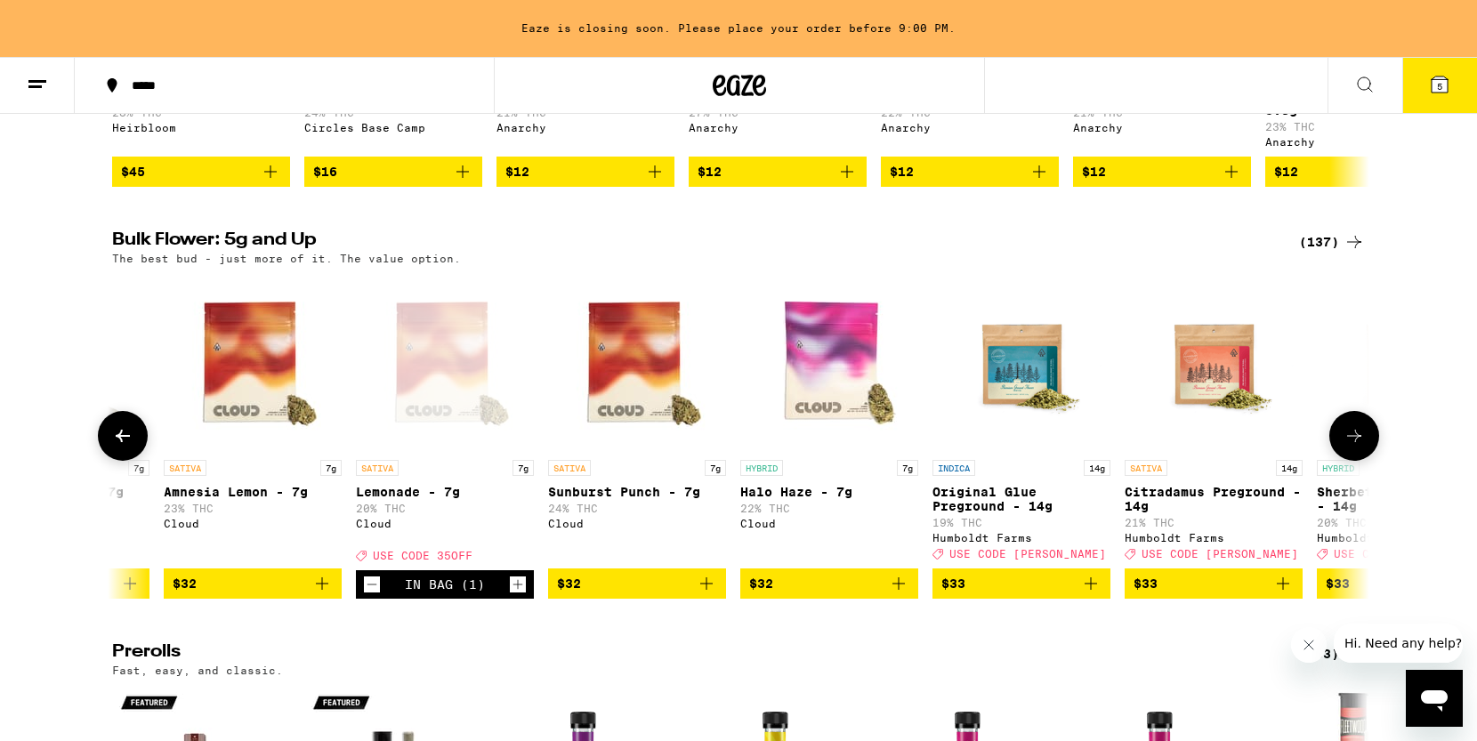
scroll to position [0, 2118]
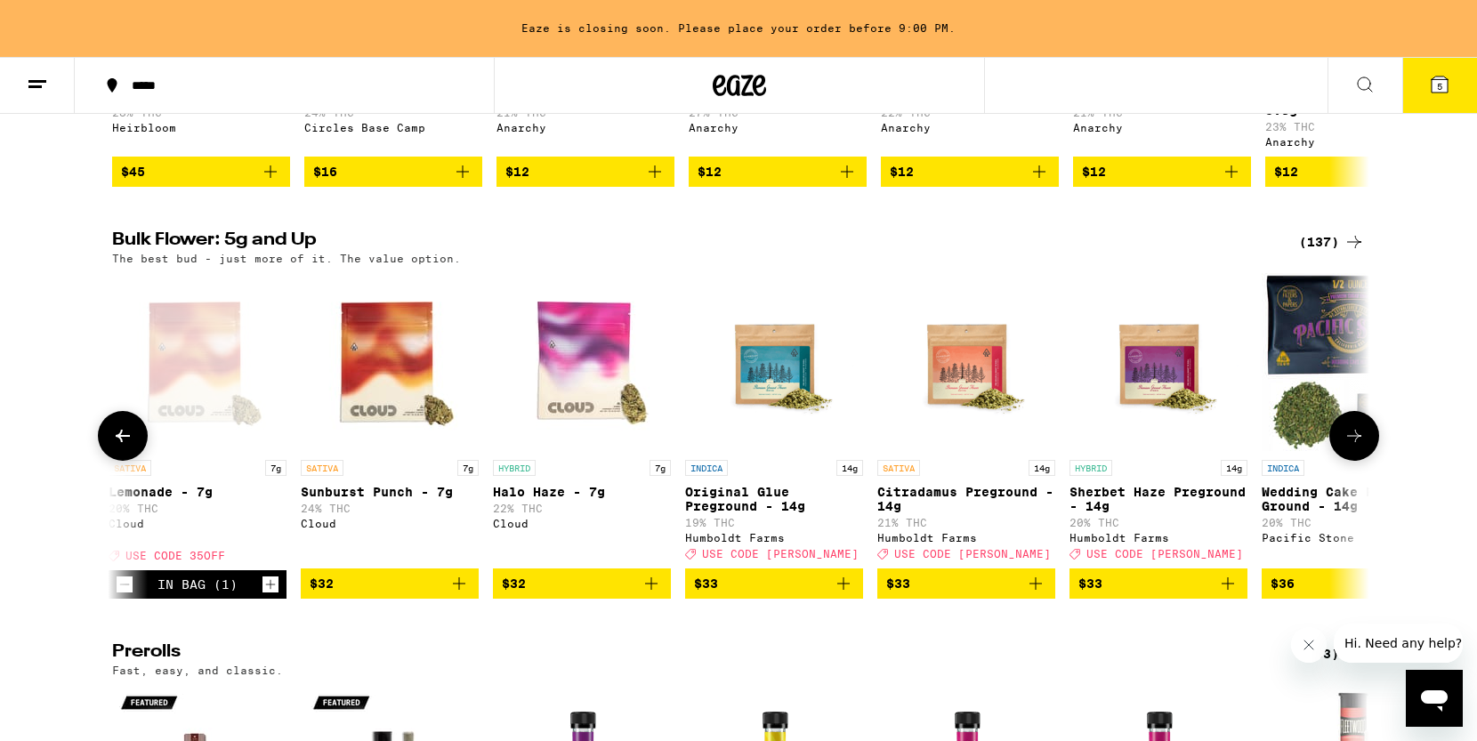
click at [1353, 447] on icon at bounding box center [1354, 435] width 21 height 21
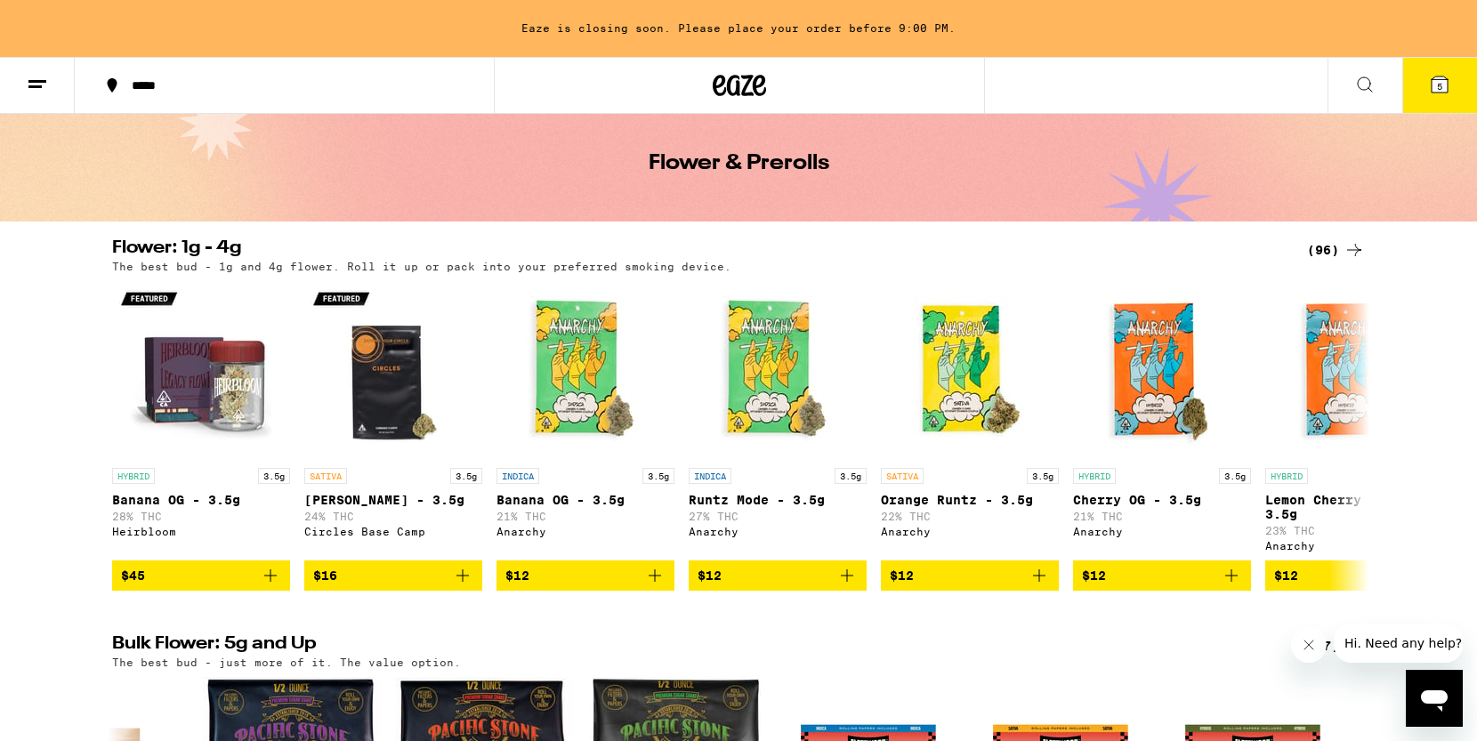
scroll to position [0, 0]
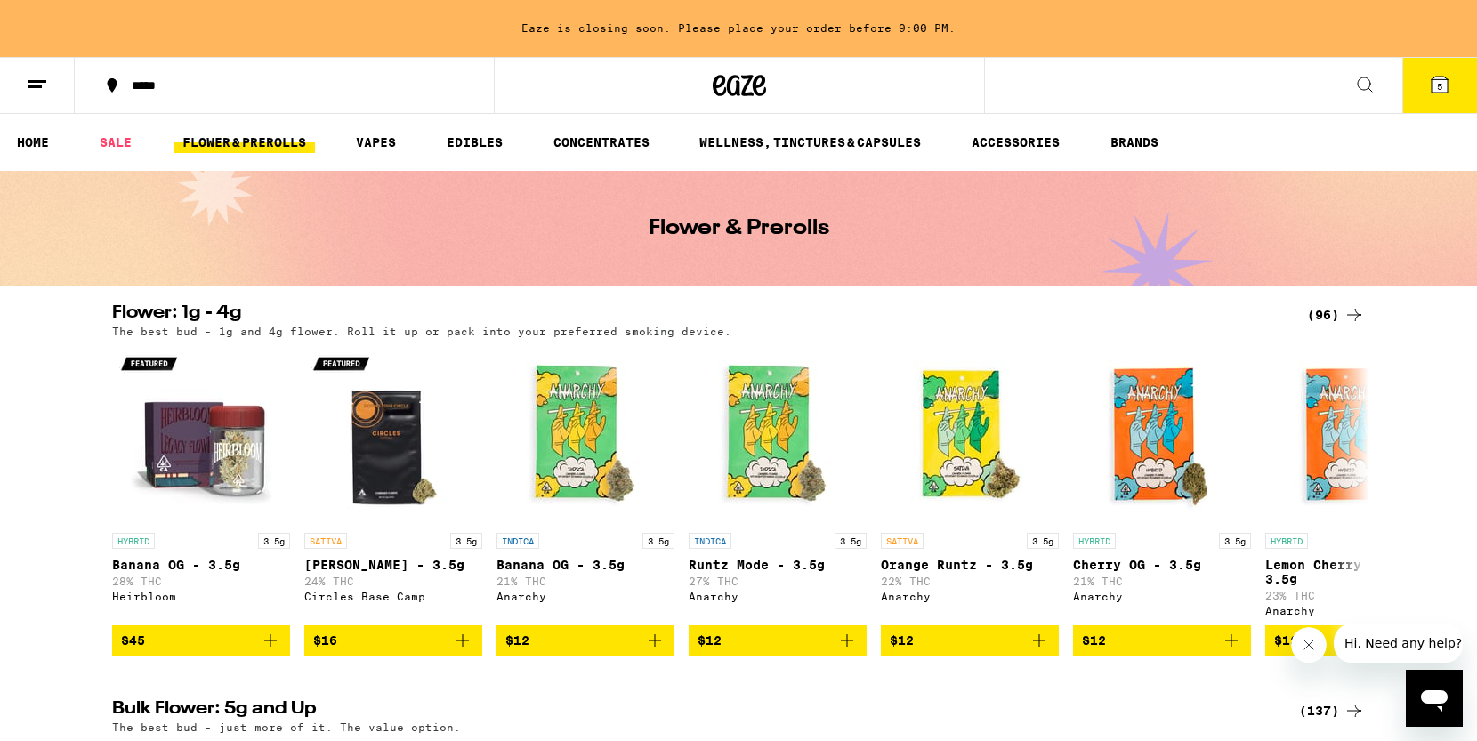
click at [1361, 91] on icon at bounding box center [1365, 84] width 21 height 21
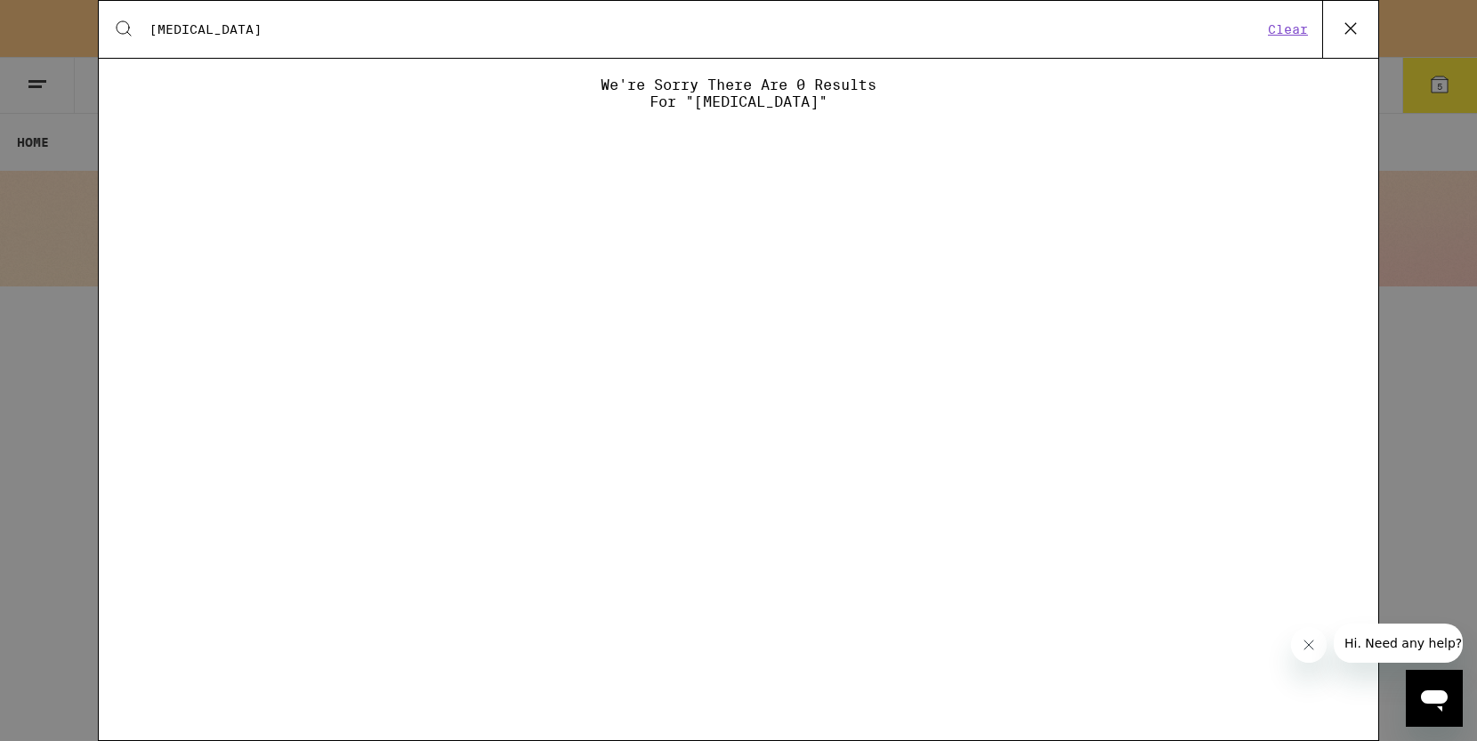
type input "grinder"
